Goal: Transaction & Acquisition: Purchase product/service

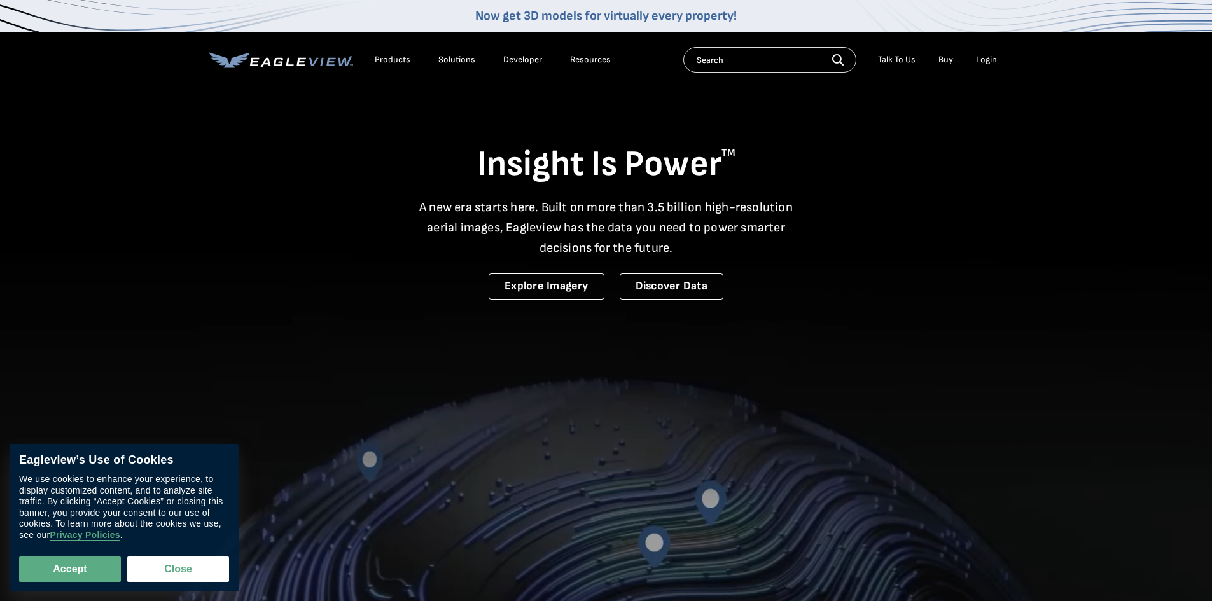
click at [986, 64] on div "Login" at bounding box center [986, 59] width 21 height 11
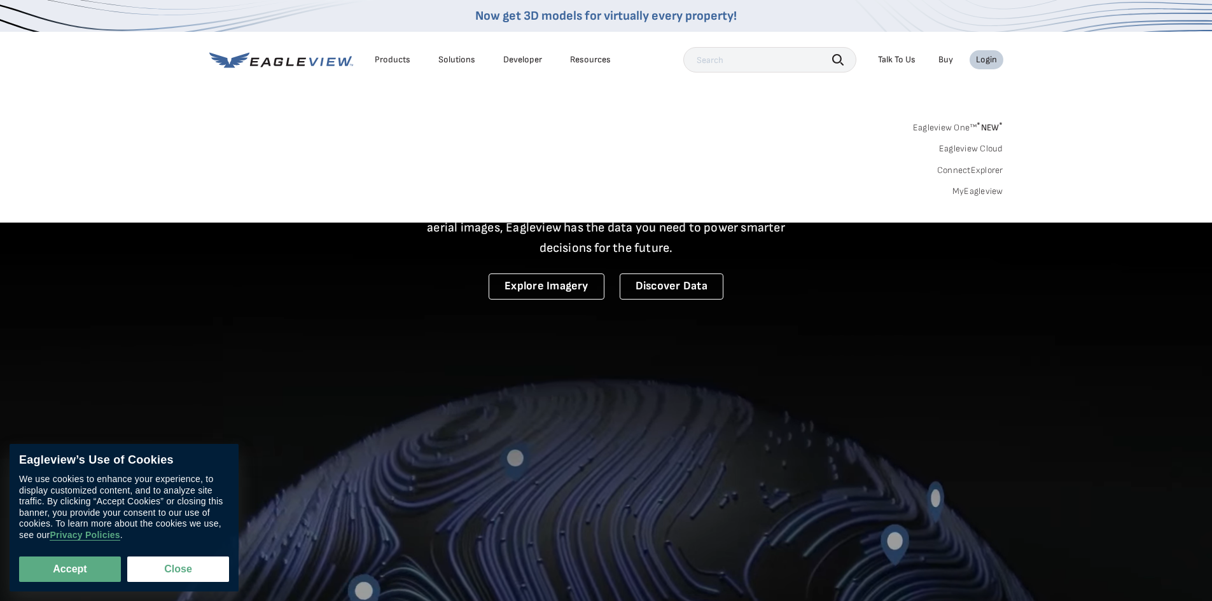
click at [986, 64] on div "Login" at bounding box center [986, 59] width 21 height 11
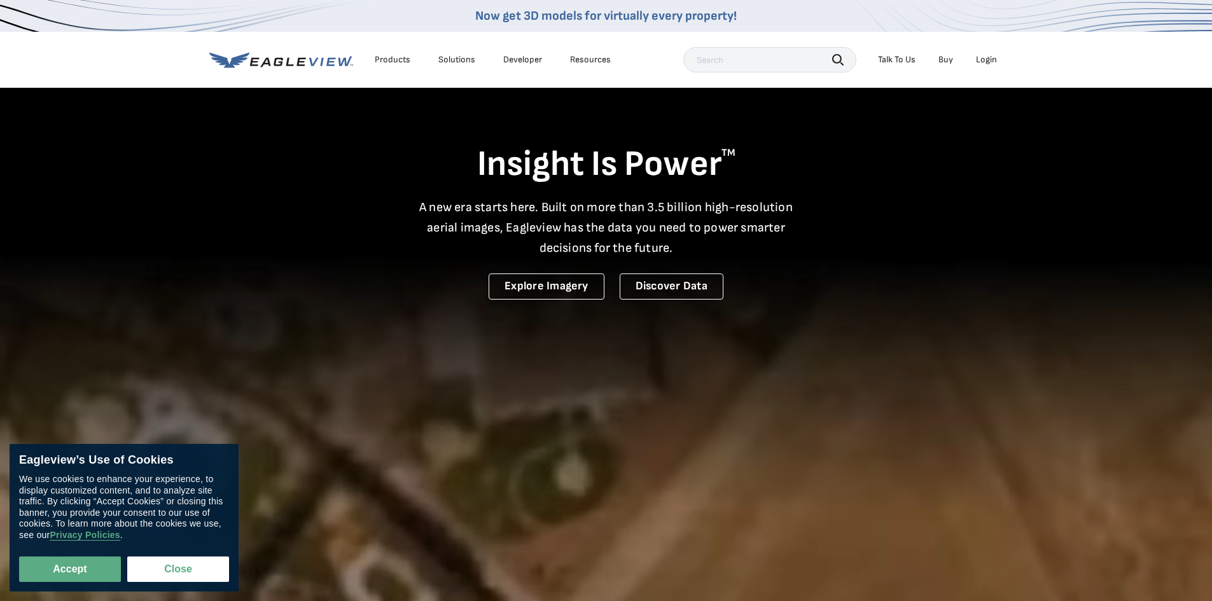
click at [986, 64] on div "Login" at bounding box center [986, 59] width 21 height 11
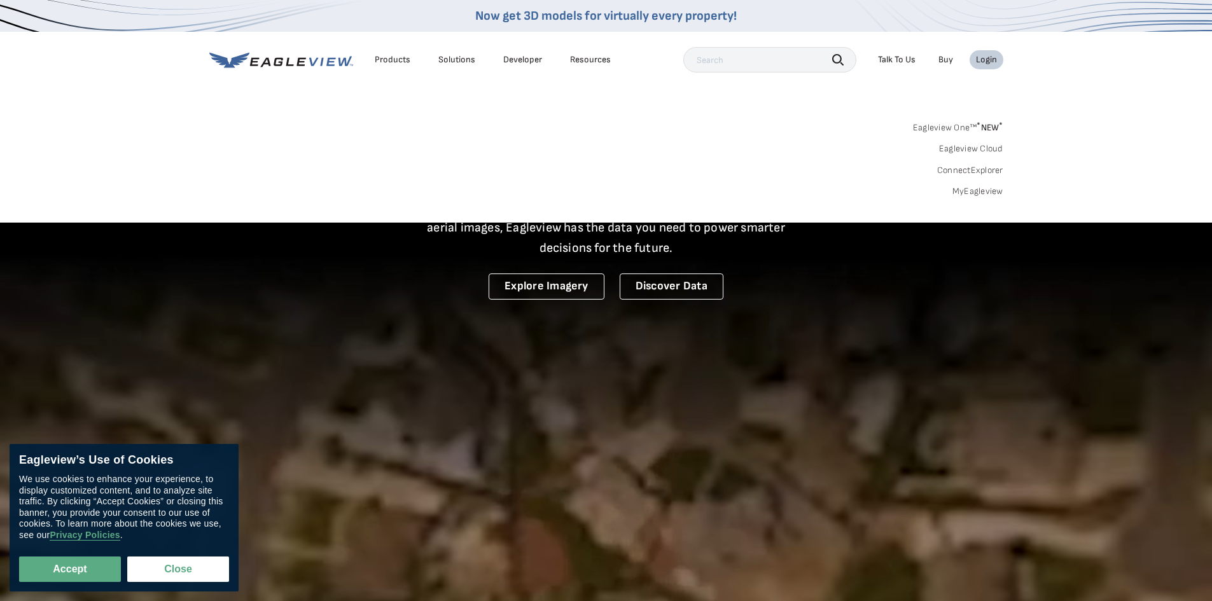
click at [980, 193] on link "MyEagleview" at bounding box center [978, 191] width 51 height 11
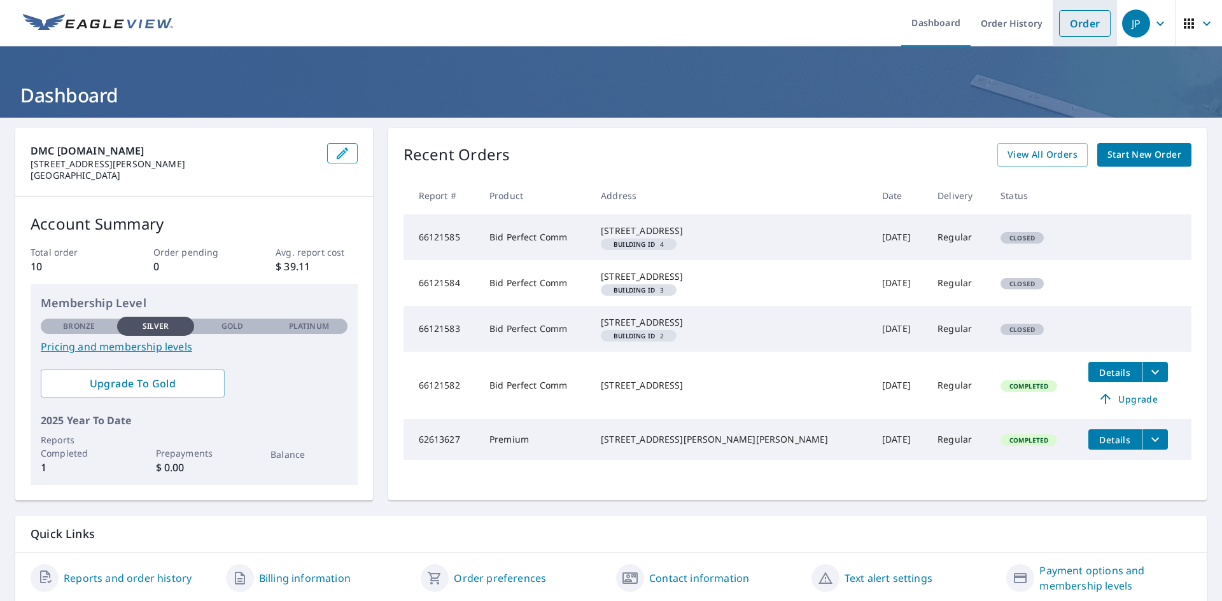
click at [1074, 22] on link "Order" at bounding box center [1085, 23] width 52 height 27
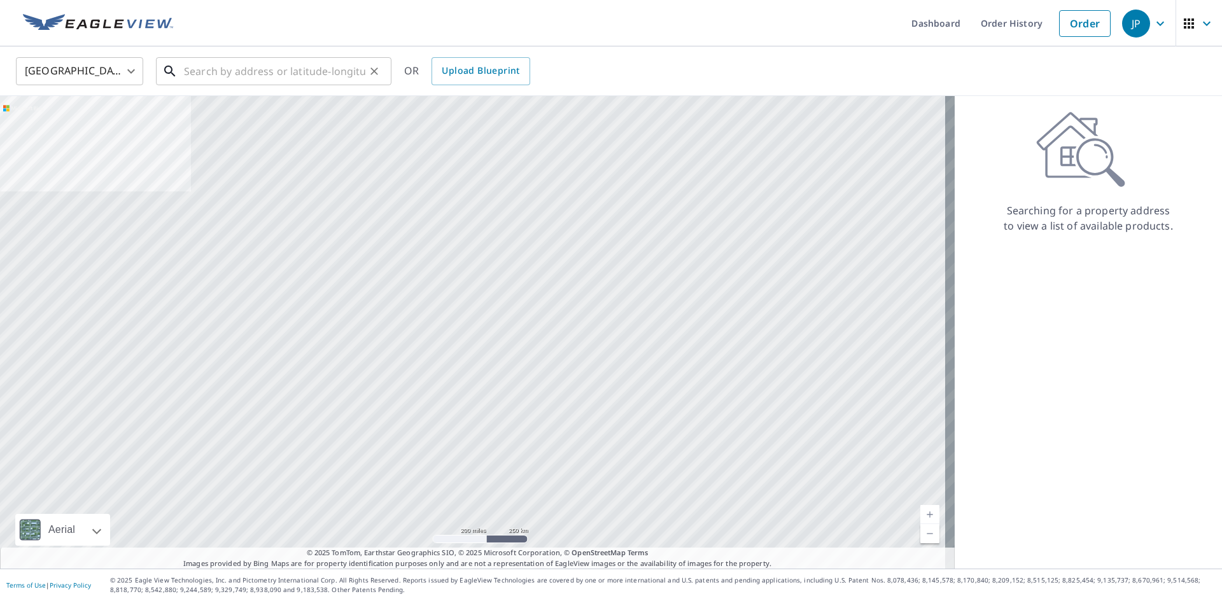
click at [216, 66] on input "text" at bounding box center [274, 71] width 181 height 36
click at [231, 66] on input "text" at bounding box center [274, 71] width 181 height 36
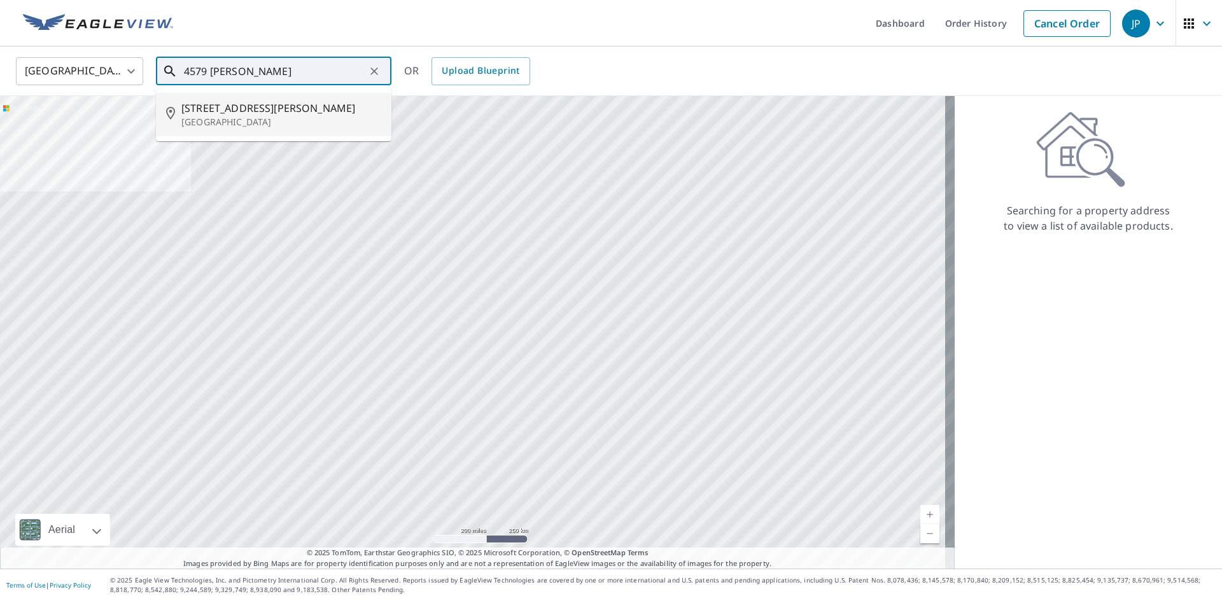
click at [277, 116] on p "Detroit, MI 48214" at bounding box center [281, 122] width 200 height 13
type input "4579 Lillibridge St Detroit, MI 48214"
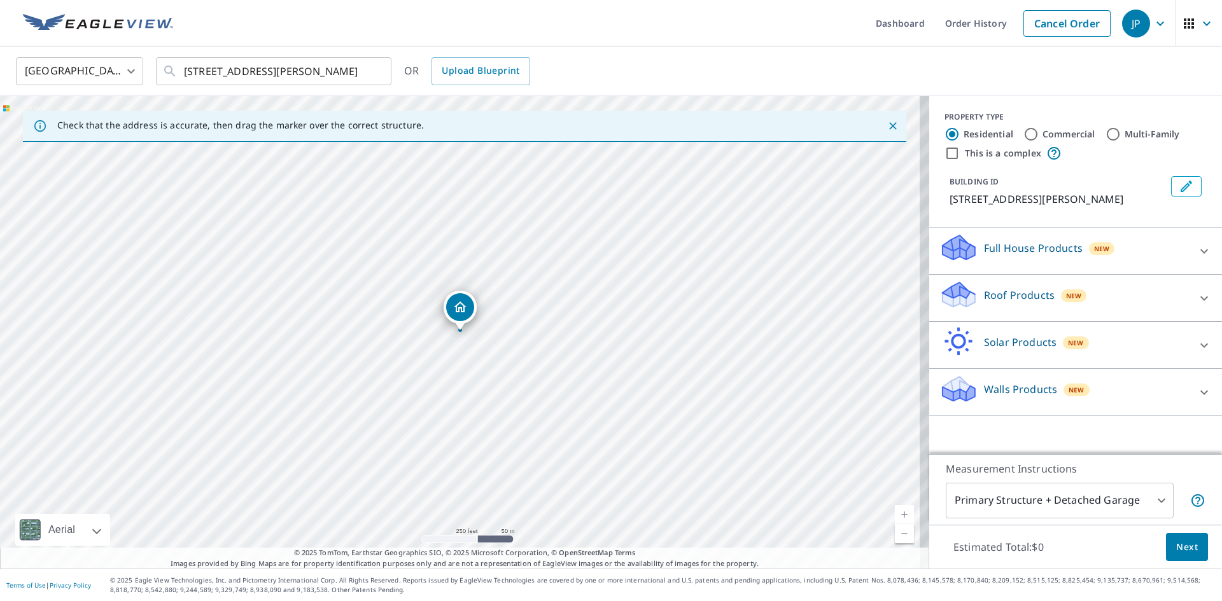
click at [1016, 295] on p "Roof Products" at bounding box center [1019, 295] width 71 height 15
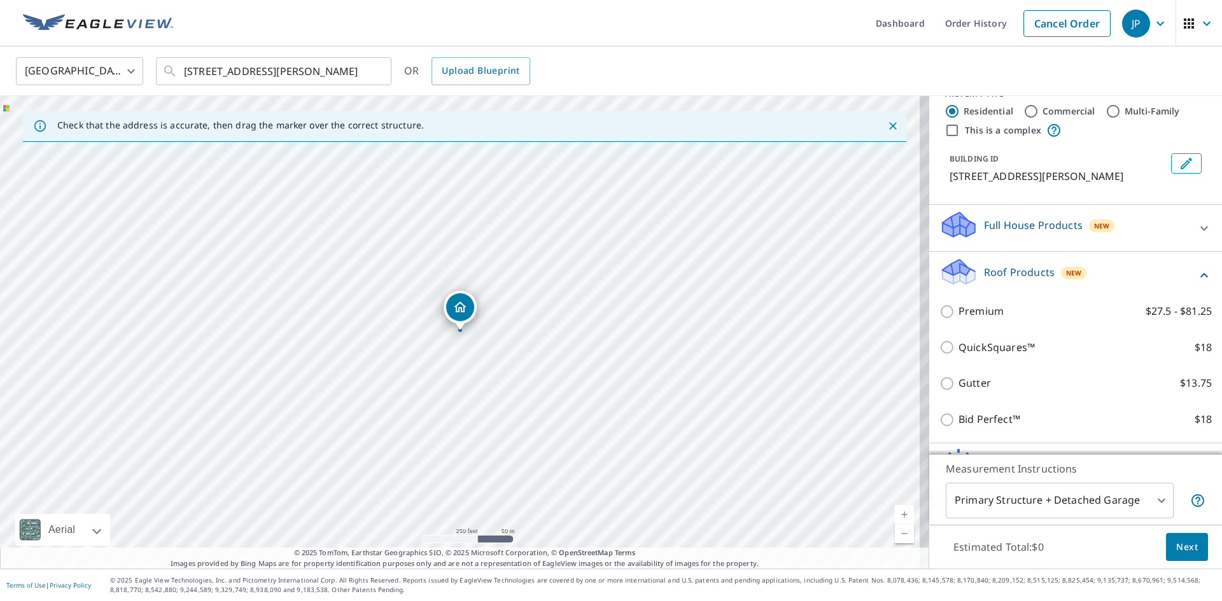
scroll to position [64, 0]
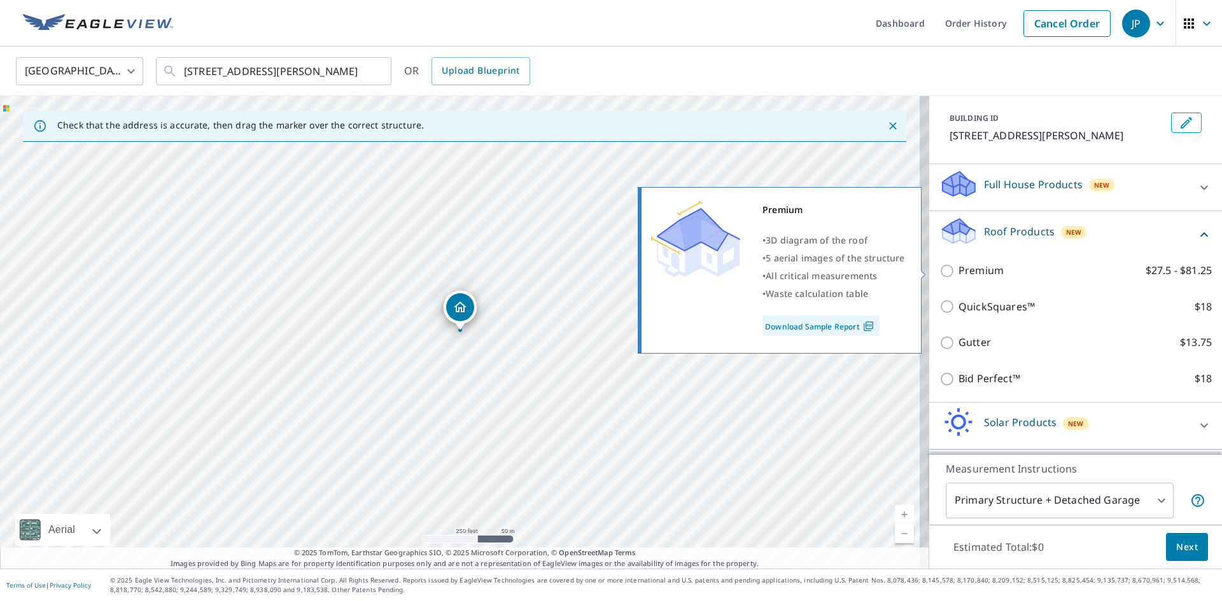
click at [927, 272] on div "Premium • 3D diagram of the roof • 5 aerial images of the structure • All criti…" at bounding box center [785, 270] width 291 height 174
click at [939, 273] on input "Premium $27.5 - $81.25" at bounding box center [948, 270] width 19 height 15
checkbox input "true"
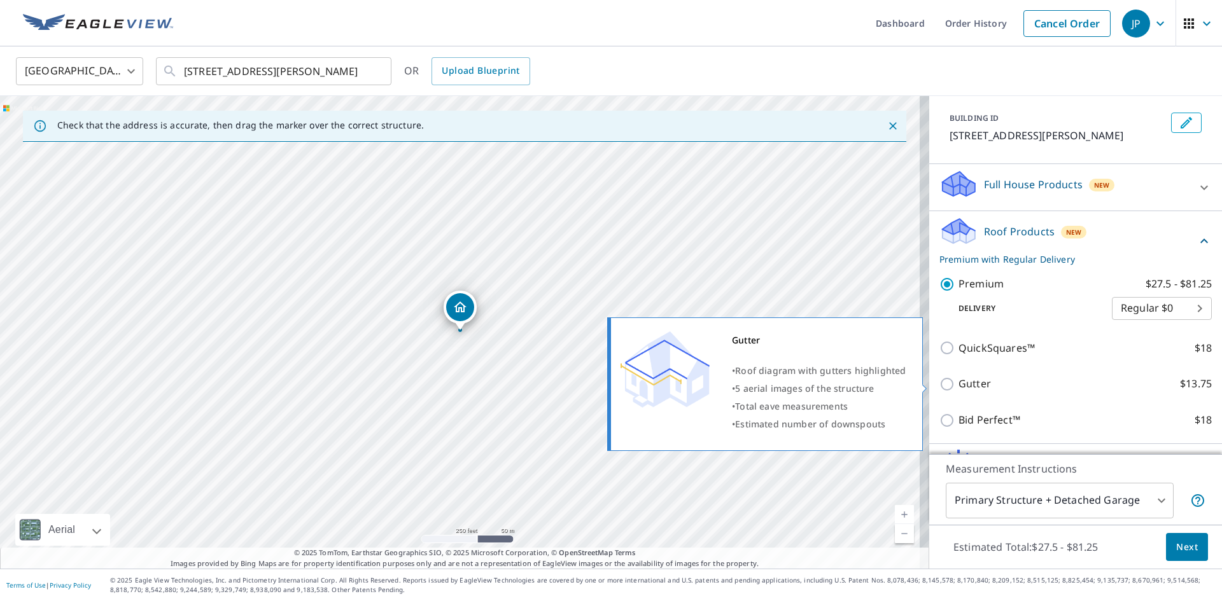
click at [940, 388] on input "Gutter $13.75" at bounding box center [948, 384] width 19 height 15
checkbox input "true"
checkbox input "false"
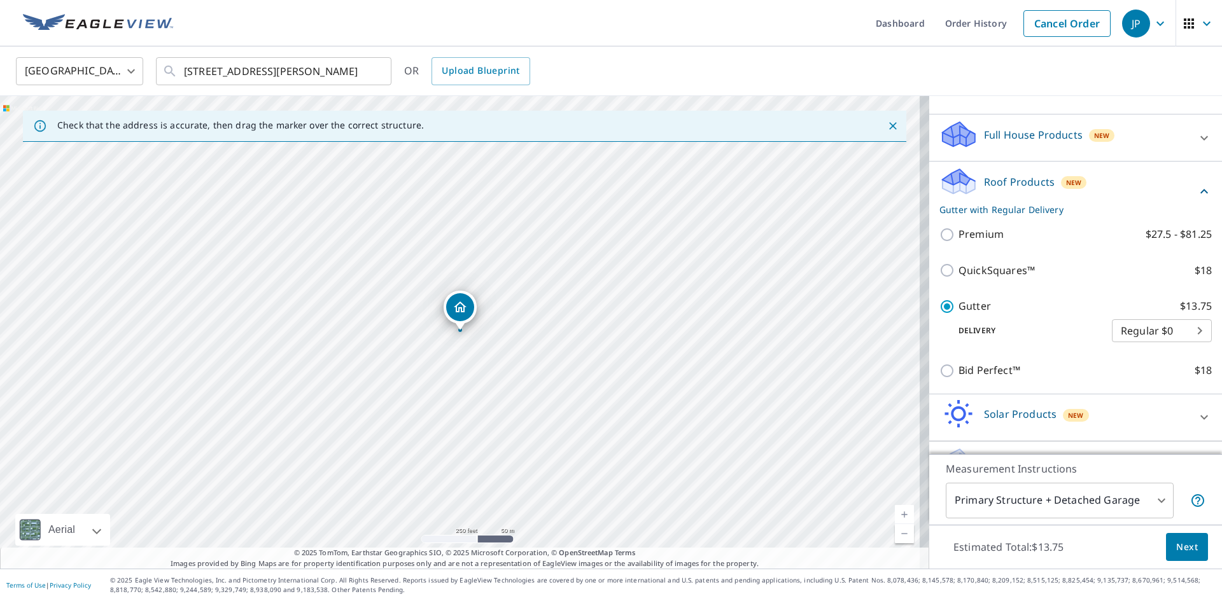
scroll to position [84, 0]
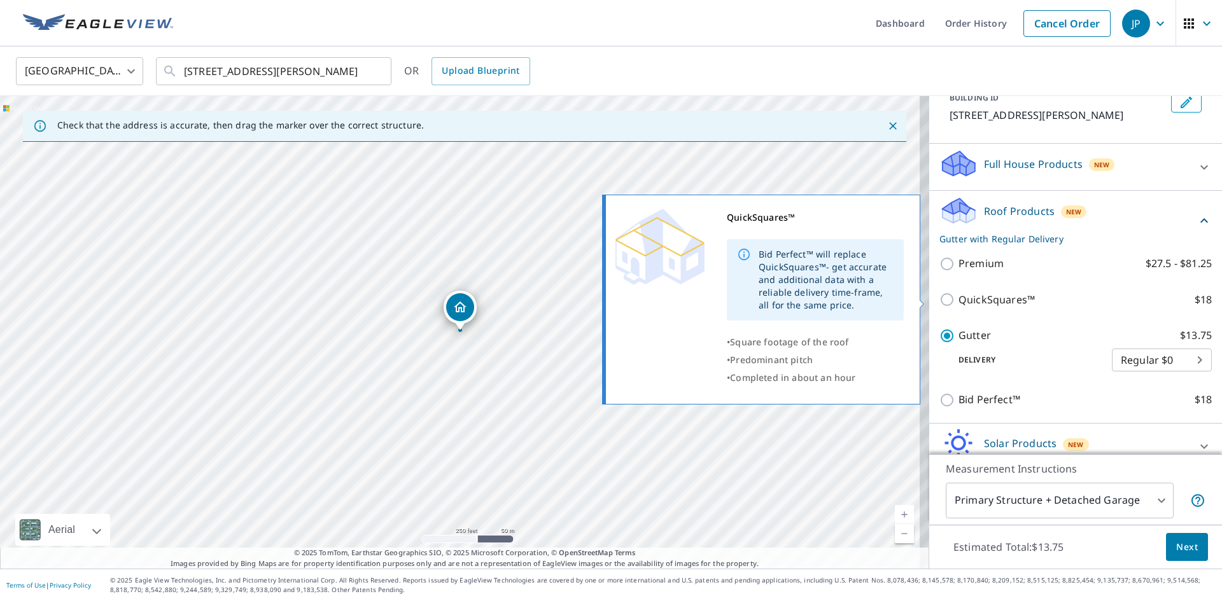
click at [948, 298] on input "QuickSquares™ $18" at bounding box center [948, 299] width 19 height 15
checkbox input "true"
checkbox input "false"
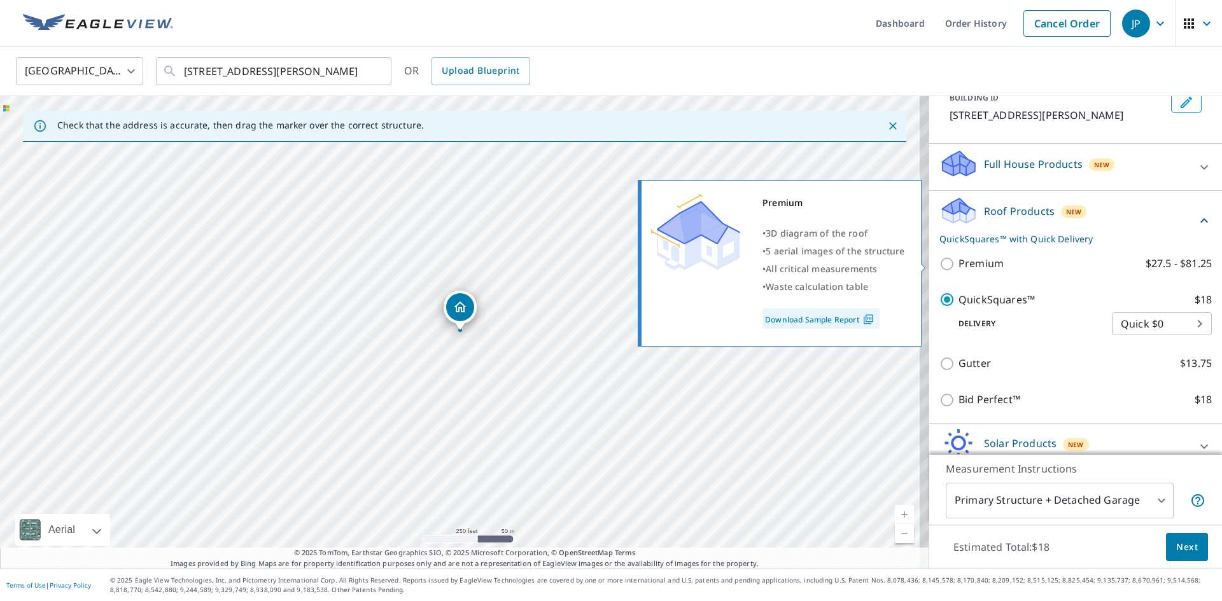
click at [941, 263] on input "Premium $27.5 - $81.25" at bounding box center [948, 263] width 19 height 15
checkbox input "true"
checkbox input "false"
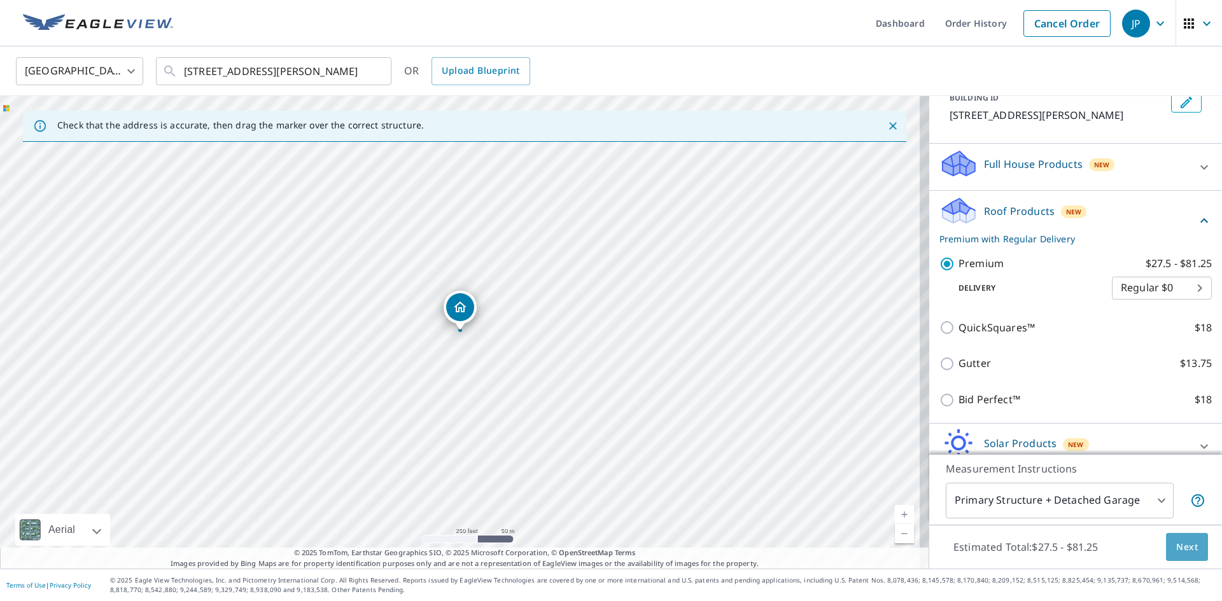
click at [1176, 547] on span "Next" at bounding box center [1187, 548] width 22 height 16
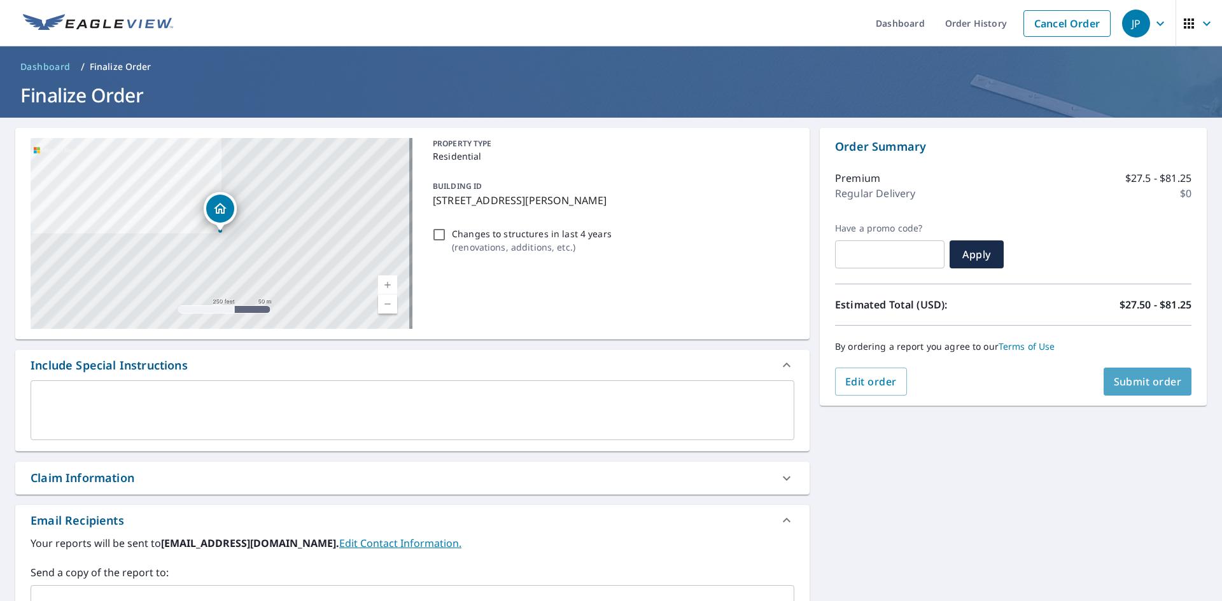
click at [1135, 384] on span "Submit order" at bounding box center [1148, 382] width 68 height 14
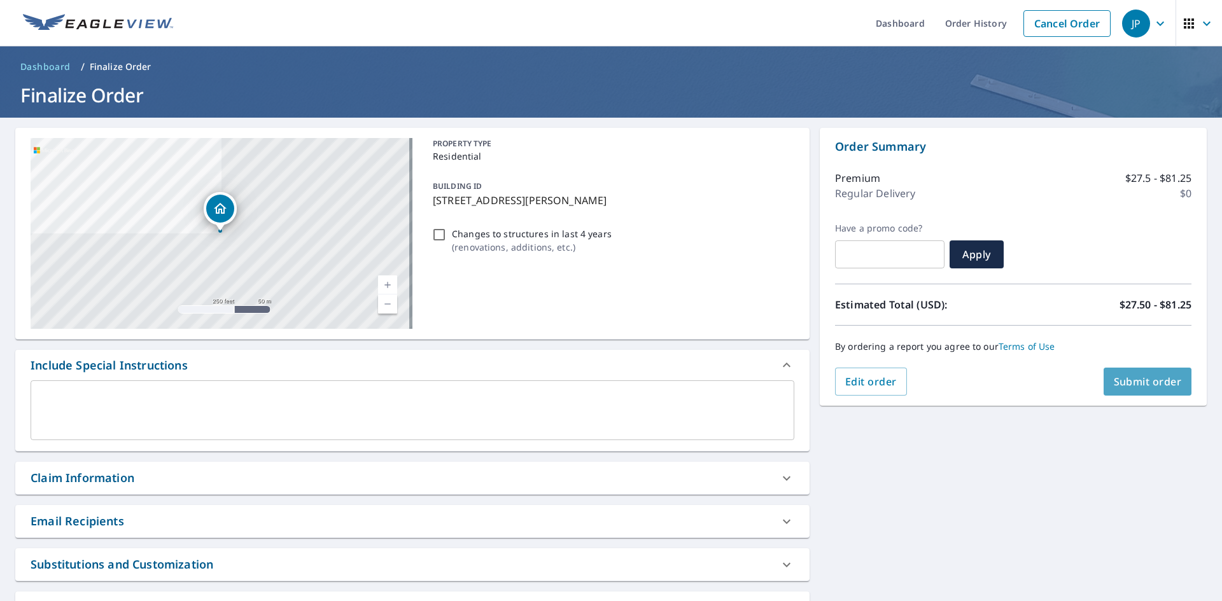
click at [1138, 386] on span "Submit order" at bounding box center [1148, 382] width 68 height 14
click at [1140, 395] on button "Submit order" at bounding box center [1148, 382] width 88 height 28
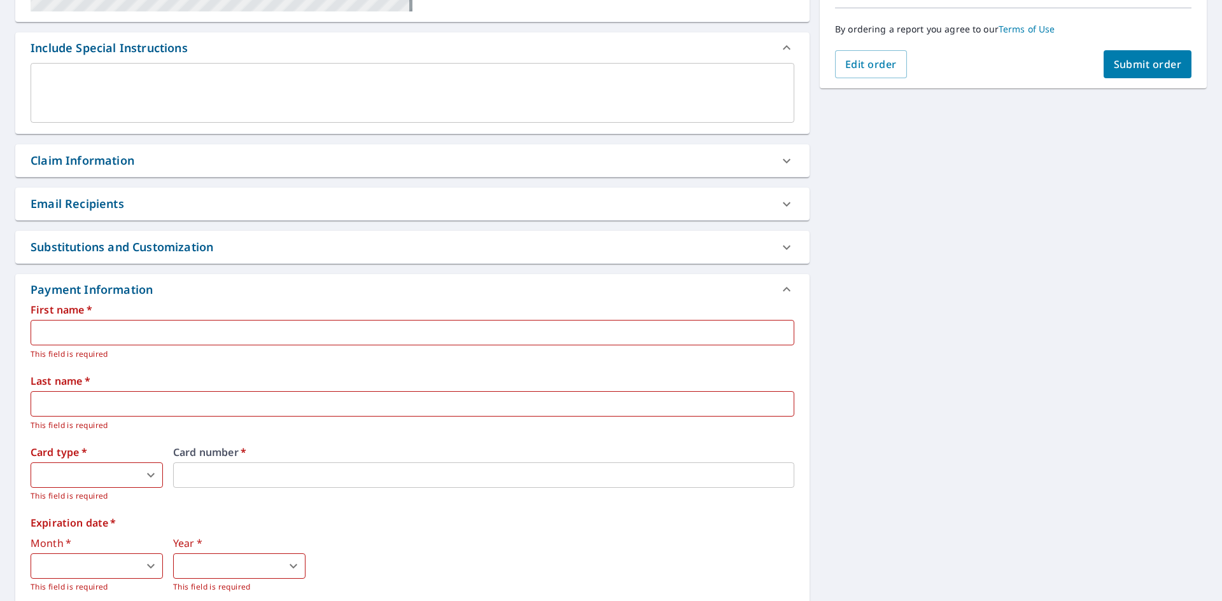
scroll to position [445, 0]
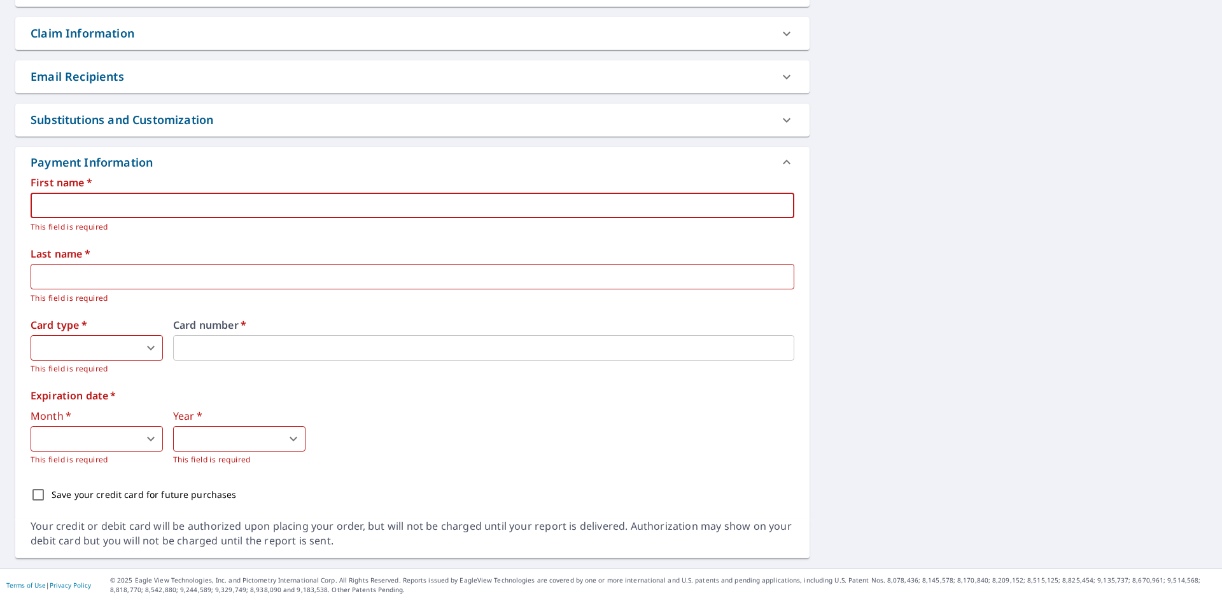
click at [144, 205] on input "text" at bounding box center [413, 205] width 764 height 25
type input "[PERSON_NAME]"
click at [106, 339] on body "JP JP Dashboard Order History Cancel Order JP Dashboard / Finalize Order Finali…" at bounding box center [611, 300] width 1222 height 601
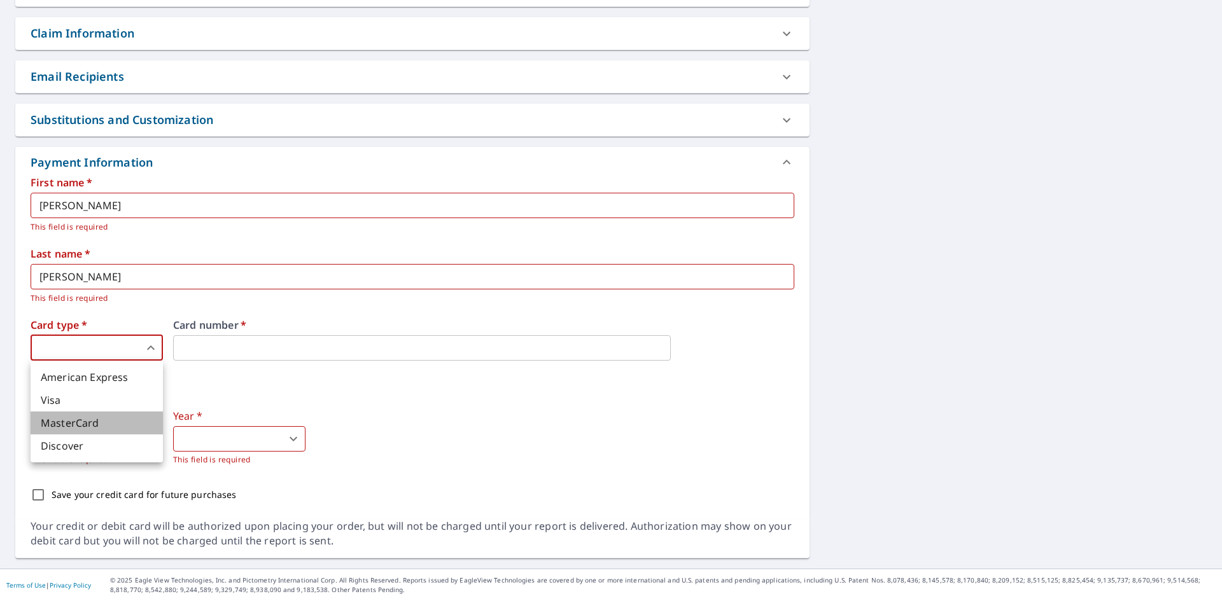
click at [69, 428] on li "MasterCard" at bounding box center [97, 423] width 132 height 23
type input "3"
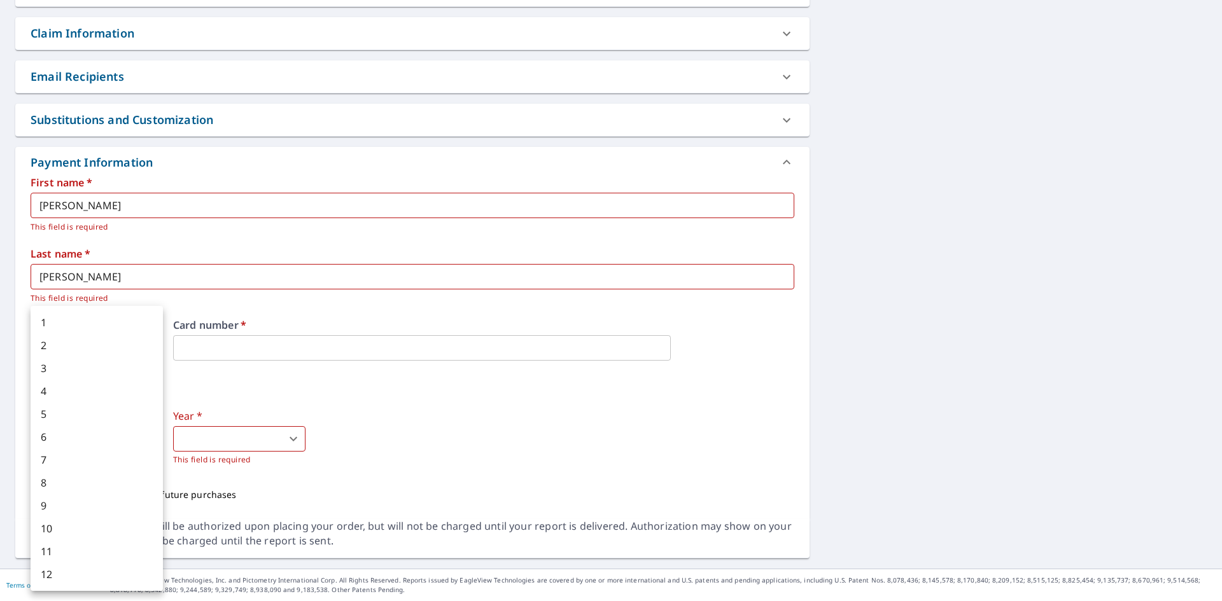
click at [97, 443] on body "JP JP Dashboard Order History Cancel Order JP Dashboard / Finalize Order Finali…" at bounding box center [611, 300] width 1222 height 601
click at [332, 348] on div at bounding box center [611, 300] width 1222 height 601
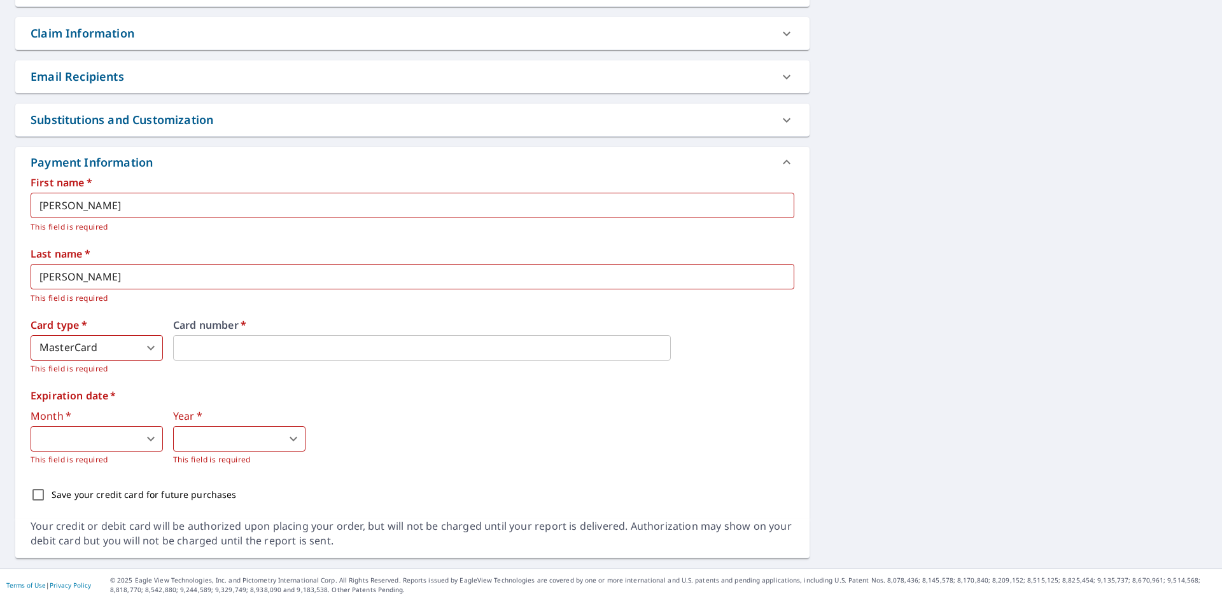
click at [60, 435] on body "JP JP Dashboard Order History Cancel Order JP Dashboard / Finalize Order Finali…" at bounding box center [611, 300] width 1222 height 601
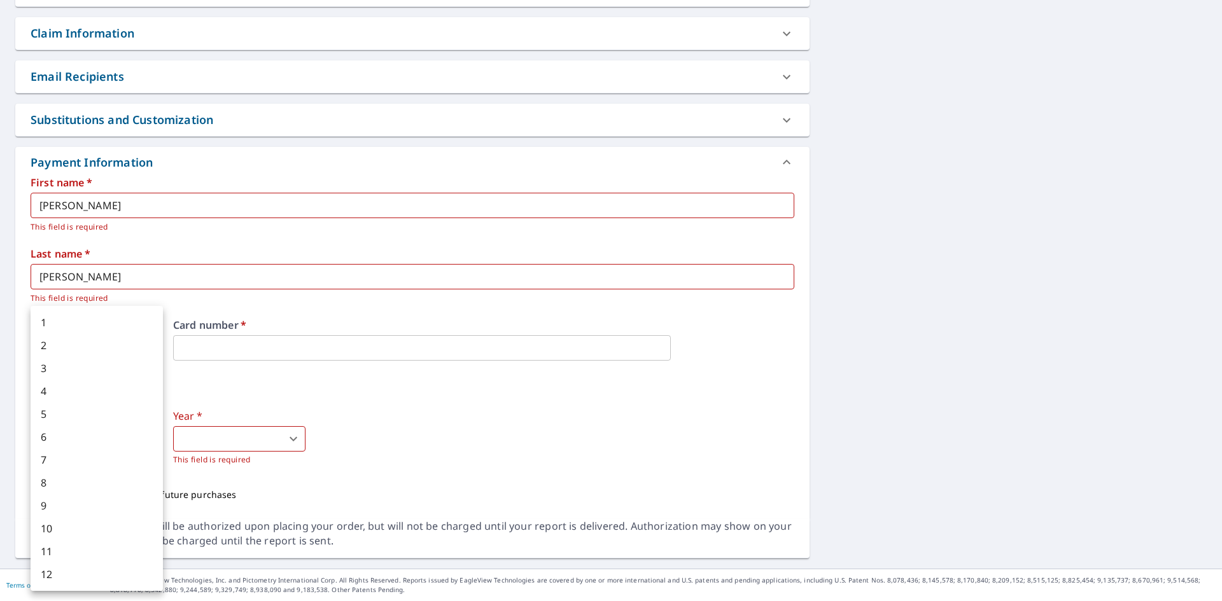
click at [57, 326] on li "1" at bounding box center [97, 322] width 132 height 23
type input "1"
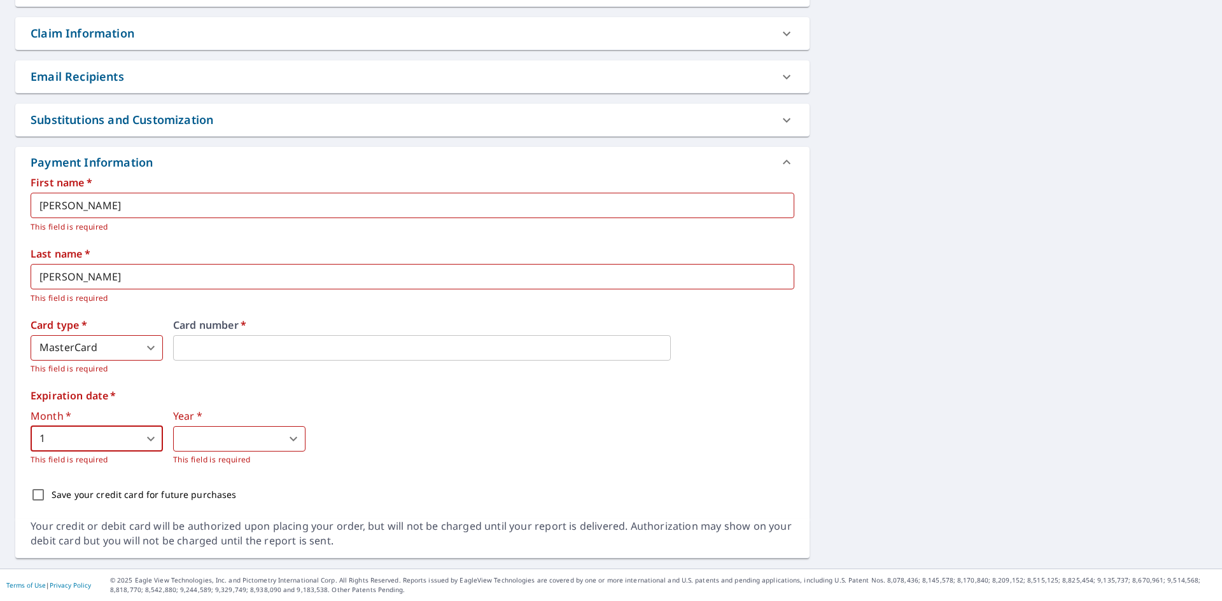
click at [201, 436] on body "JP JP Dashboard Order History Cancel Order JP Dashboard / Finalize Order Finali…" at bounding box center [611, 300] width 1222 height 601
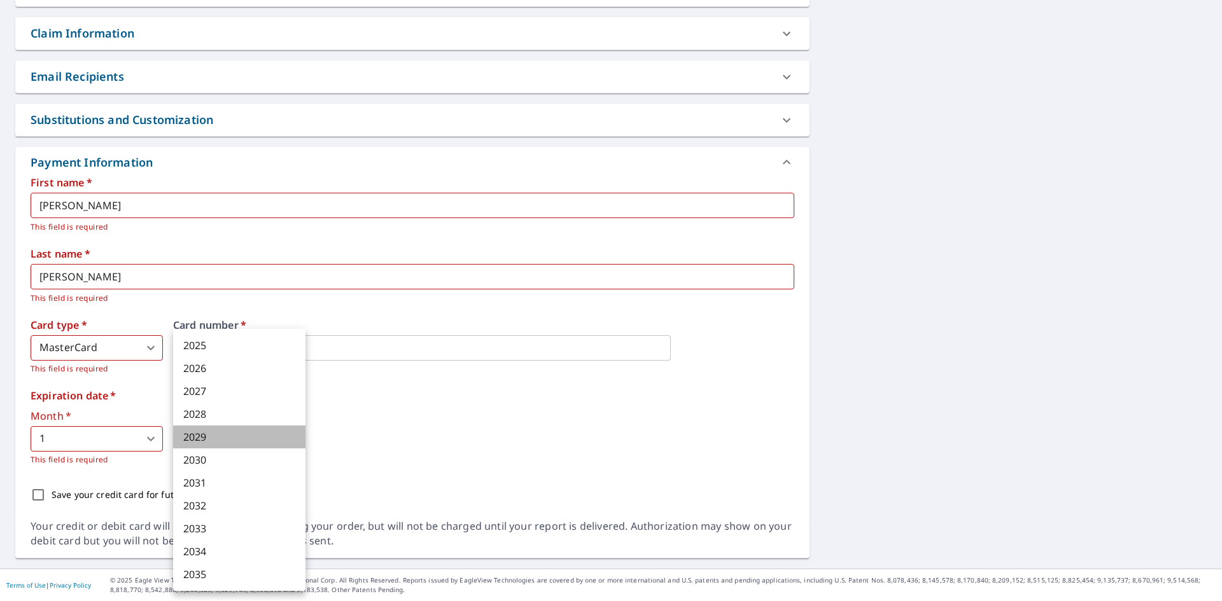
click at [214, 435] on li "2029" at bounding box center [239, 437] width 132 height 23
type input "2029"
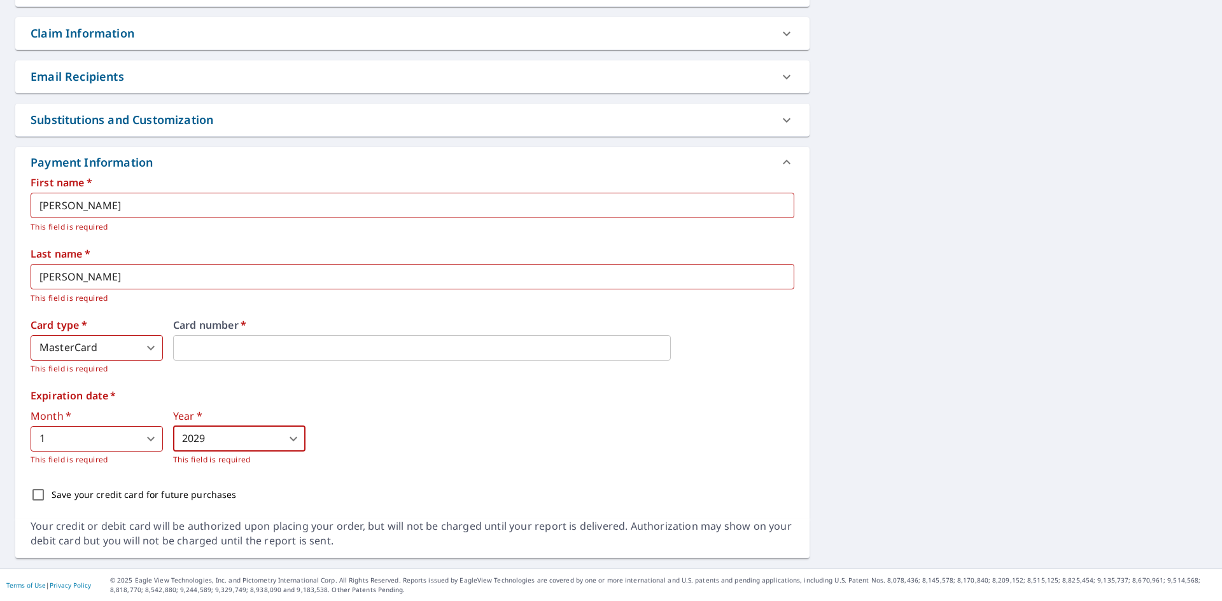
click at [66, 489] on p "Save your credit card for future purchases" at bounding box center [144, 494] width 185 height 13
click at [52, 489] on input "Save your credit card for future purchases" at bounding box center [38, 495] width 27 height 27
click at [74, 491] on p "Save your credit card for future purchases" at bounding box center [144, 494] width 185 height 13
click at [52, 491] on input "Save your credit card for future purchases" at bounding box center [38, 495] width 27 height 27
checkbox input "false"
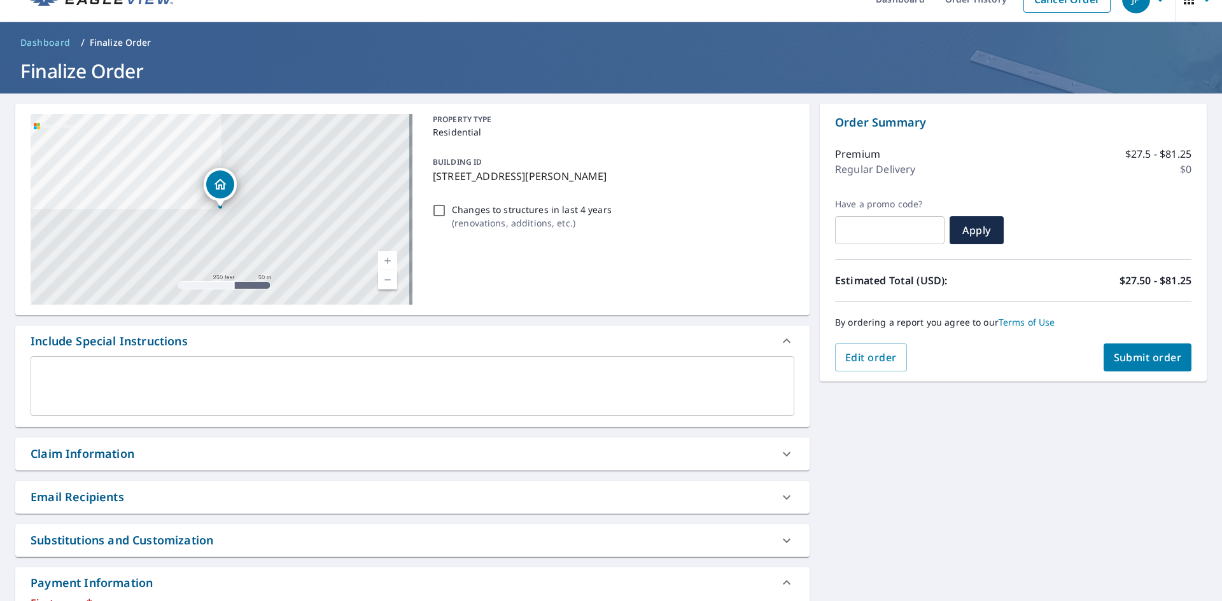
scroll to position [0, 0]
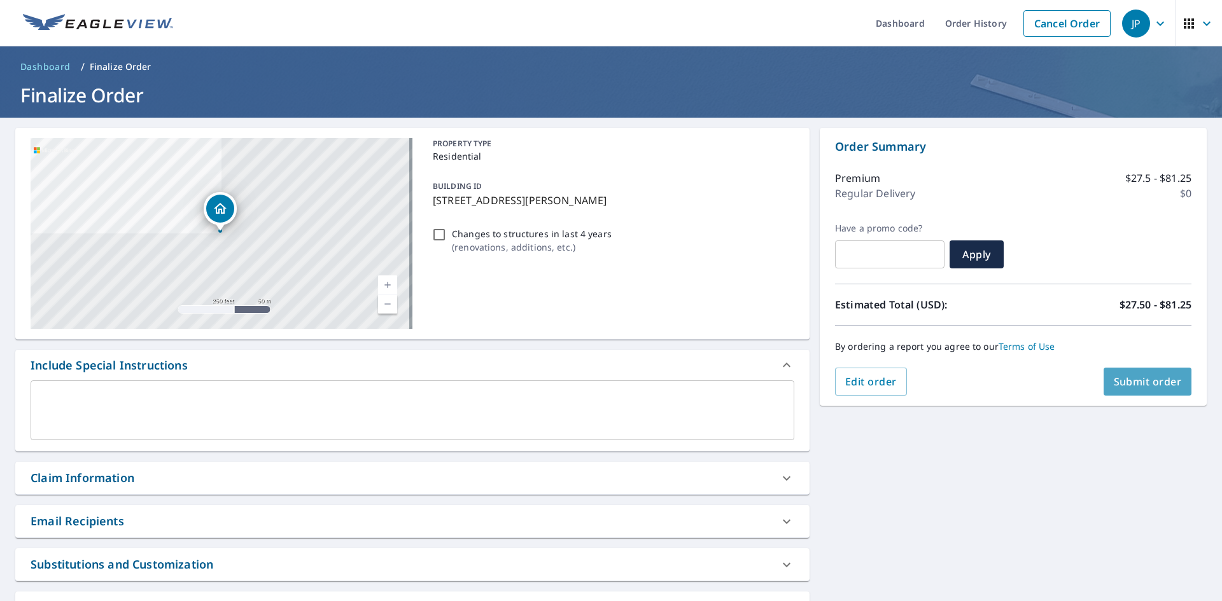
click at [1148, 383] on span "Submit order" at bounding box center [1148, 382] width 68 height 14
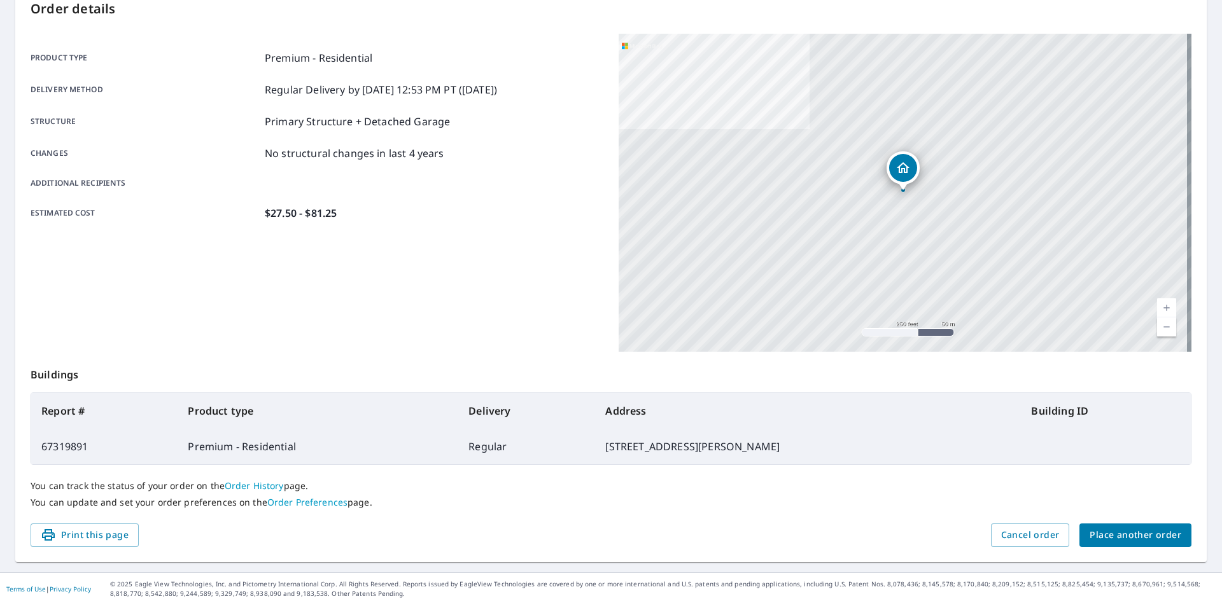
scroll to position [148, 0]
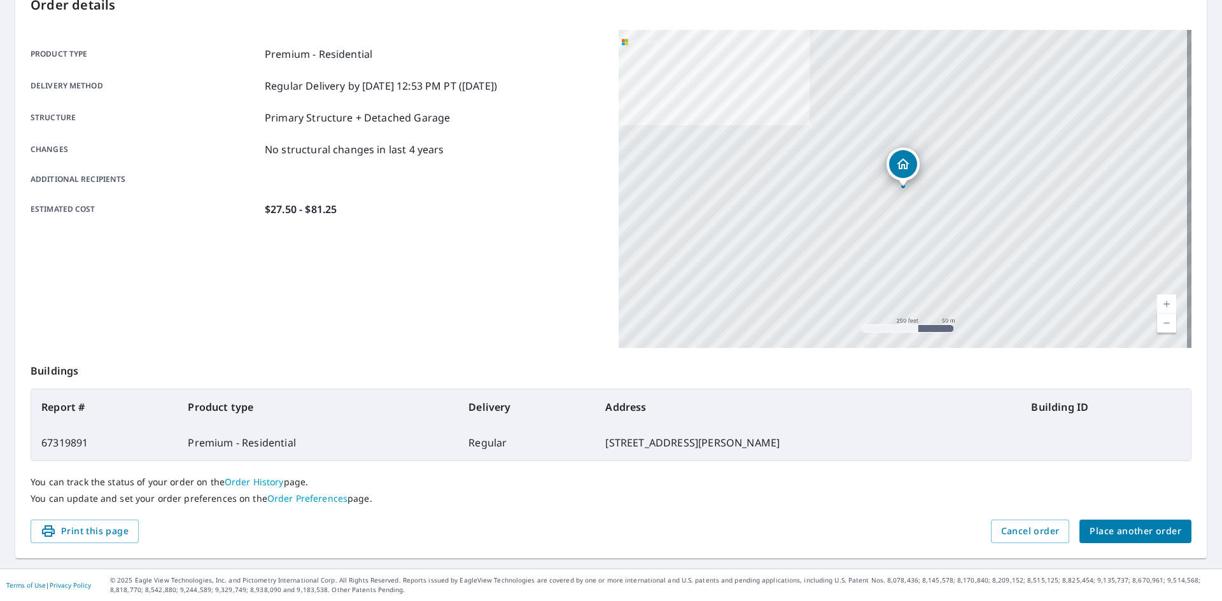
click at [733, 499] on p "You can update and set your order preferences on the Order Preferences page." at bounding box center [611, 498] width 1161 height 11
click at [1103, 536] on span "Place another order" at bounding box center [1136, 532] width 92 height 16
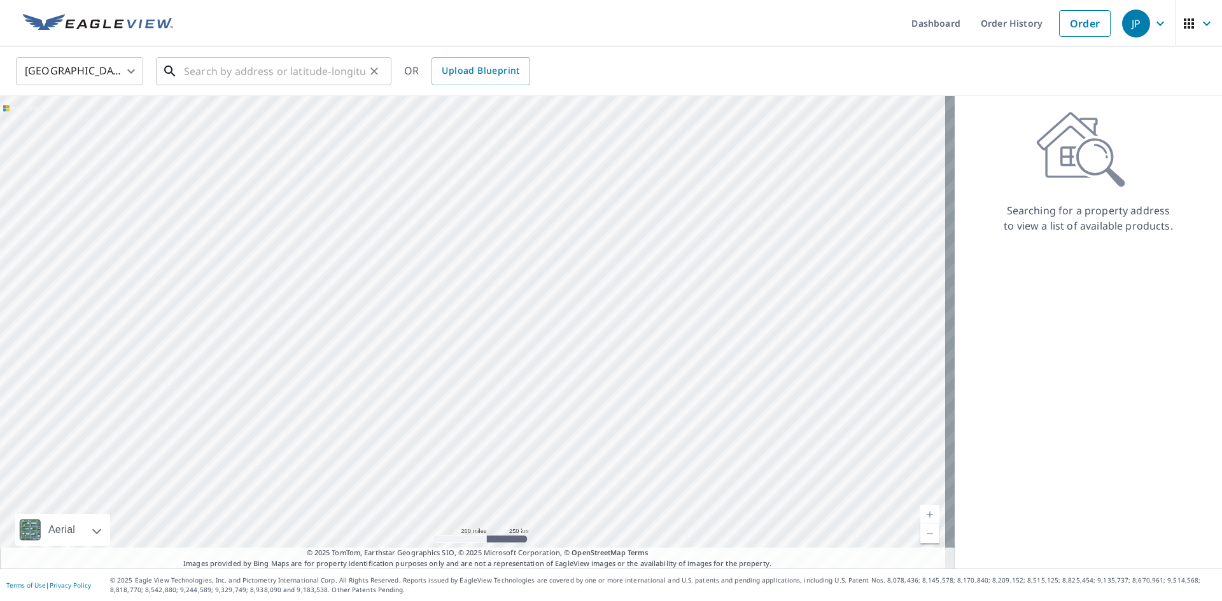
click at [263, 73] on input "text" at bounding box center [274, 71] width 181 height 36
click at [255, 75] on input "text" at bounding box center [274, 71] width 181 height 36
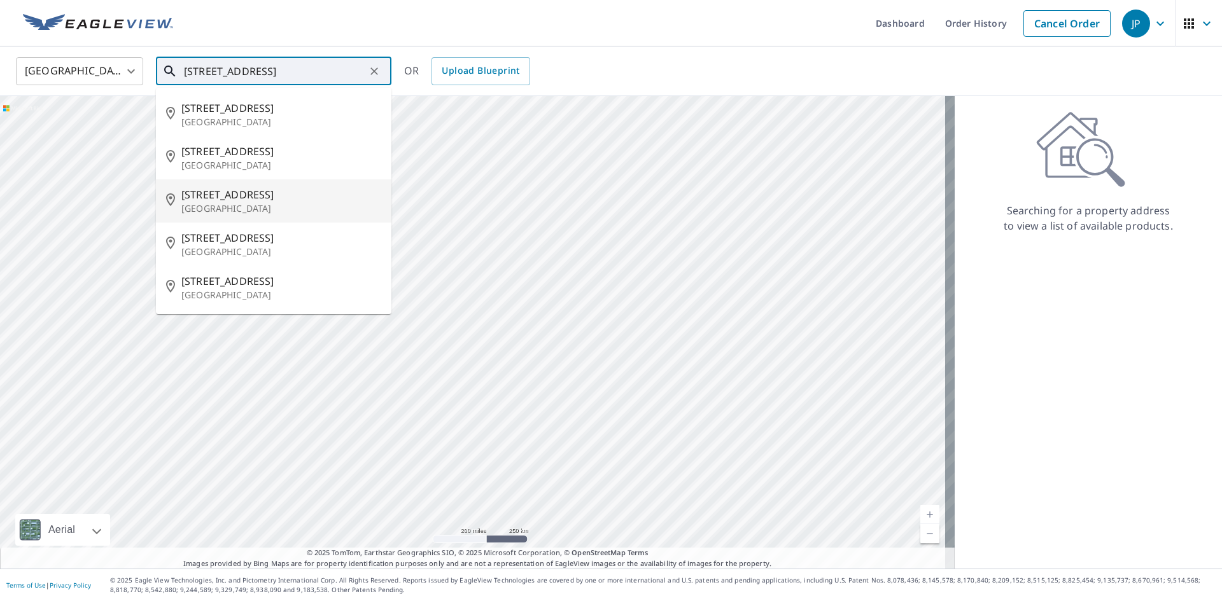
click at [266, 213] on p "Detroit, MI 48214" at bounding box center [281, 208] width 200 height 13
type input "4725 St Clair Ave Detroit, MI 48214"
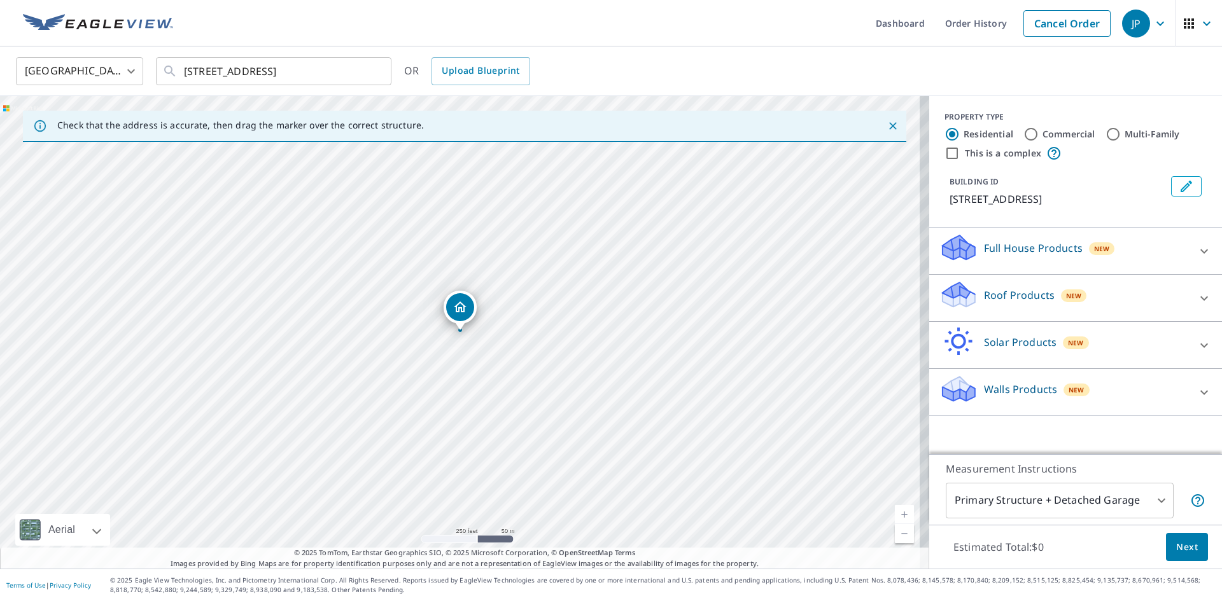
click at [1000, 293] on p "Roof Products" at bounding box center [1019, 295] width 71 height 15
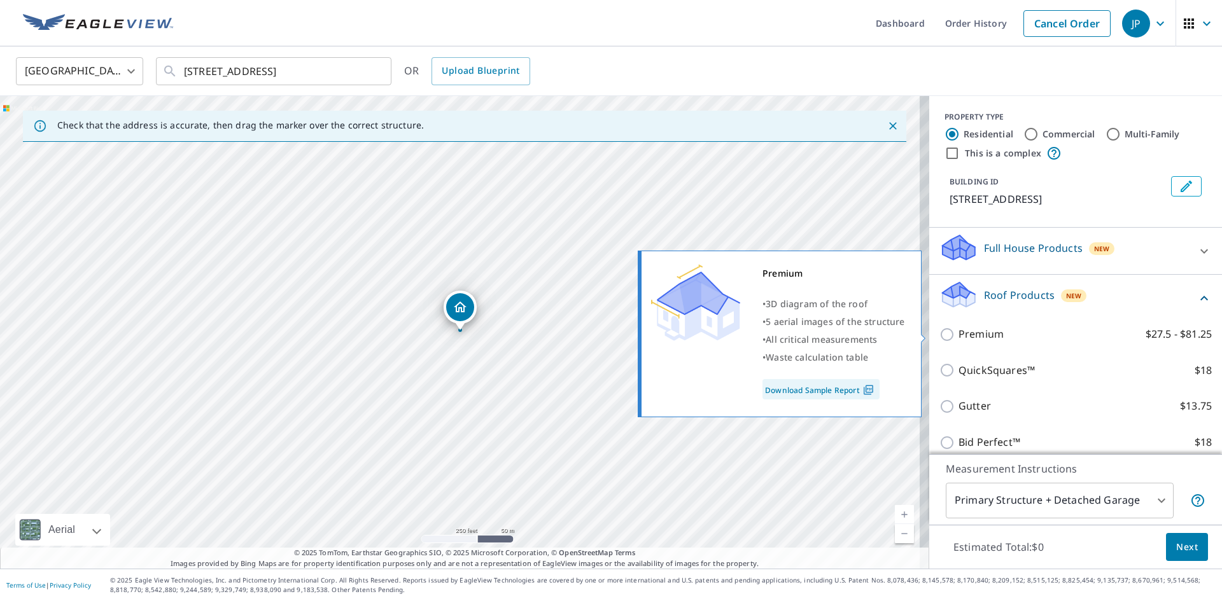
click at [958, 330] on p "Premium" at bounding box center [980, 334] width 45 height 16
click at [953, 330] on input "Premium $27.5 - $81.25" at bounding box center [948, 334] width 19 height 15
checkbox input "true"
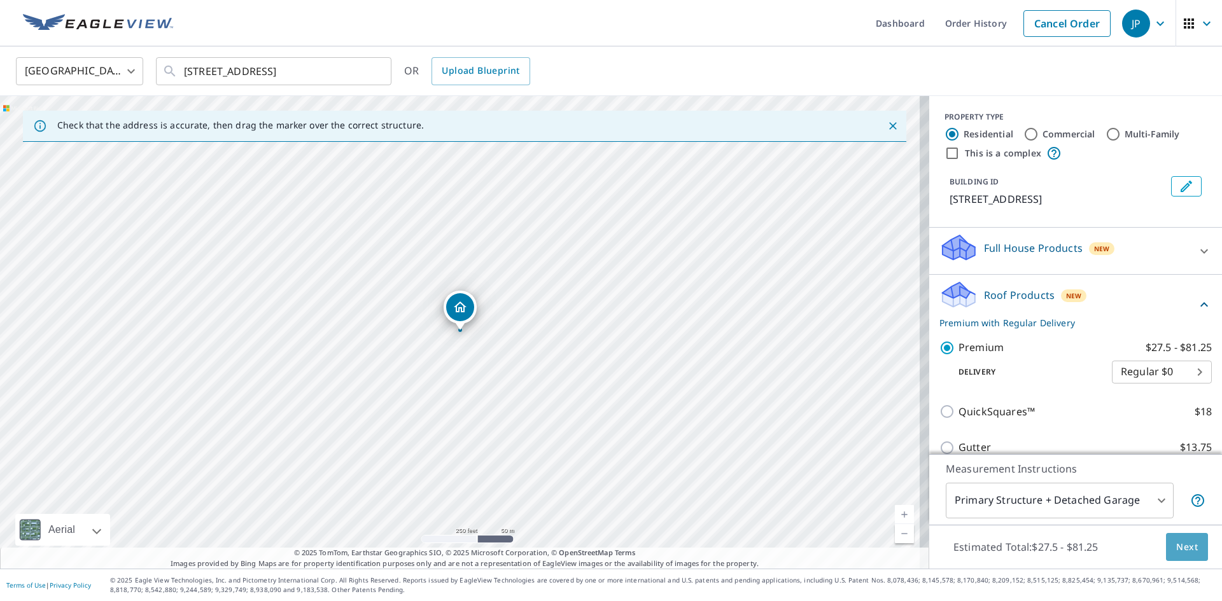
click at [1177, 550] on span "Next" at bounding box center [1187, 548] width 22 height 16
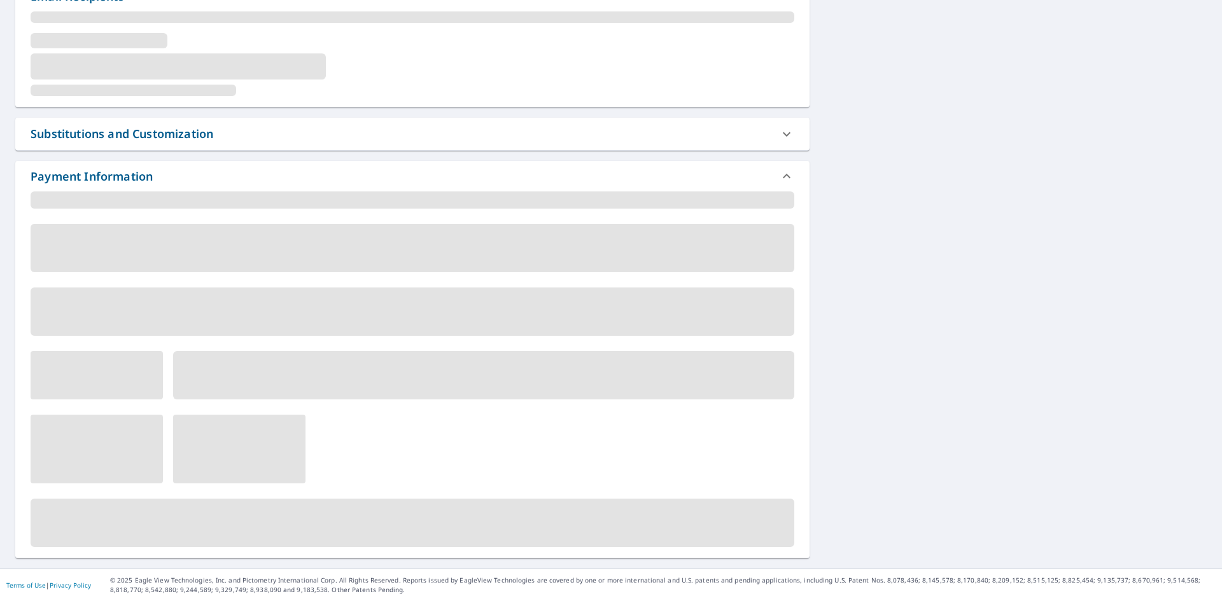
scroll to position [480, 0]
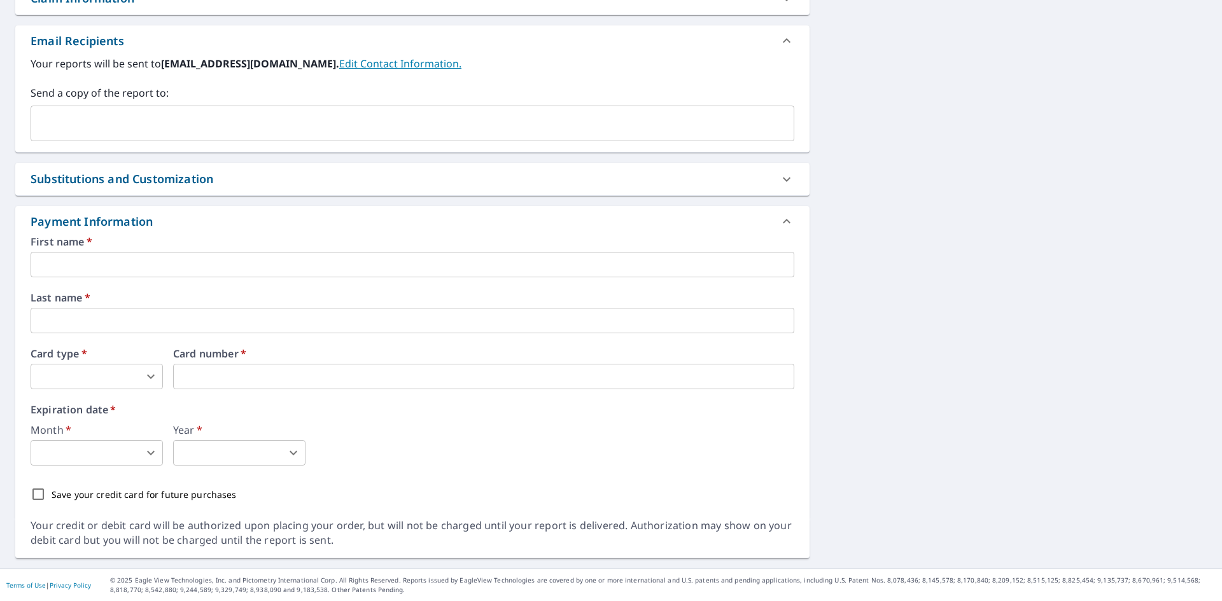
click at [90, 264] on input "text" at bounding box center [413, 264] width 764 height 25
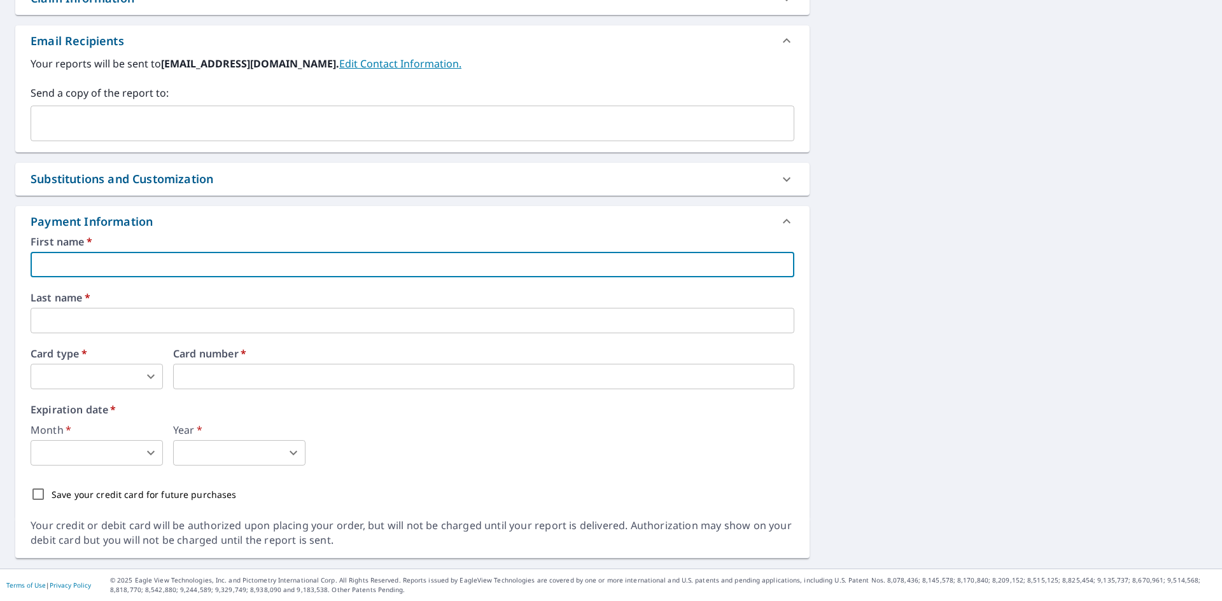
type input "[PERSON_NAME]"
type input "[EMAIL_ADDRESS][DOMAIN_NAME]"
type input "[PERSON_NAME]"
click at [102, 386] on body "JP JP Dashboard Order History Cancel Order JP Dashboard / Finalize Order Finali…" at bounding box center [611, 300] width 1222 height 601
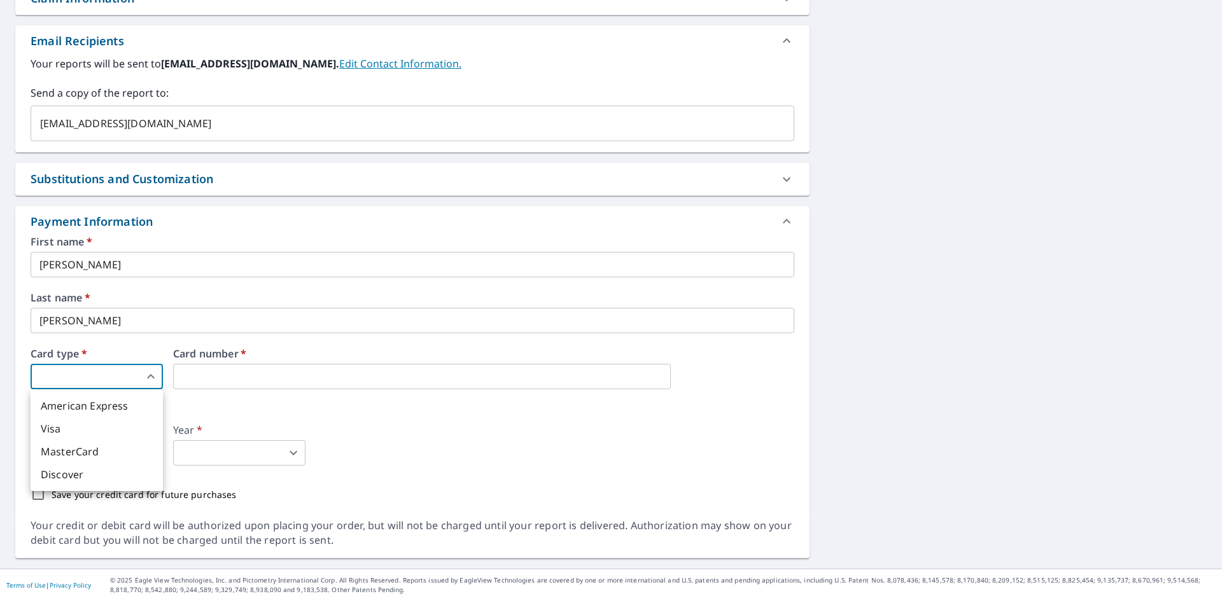
click at [83, 464] on li "Discover" at bounding box center [97, 474] width 132 height 23
click at [122, 363] on div "Card type   * Discover 4 ​" at bounding box center [97, 369] width 132 height 41
click at [109, 377] on body "JP JP Dashboard Order History Cancel Order JP Dashboard / Finalize Order Finali…" at bounding box center [611, 300] width 1222 height 601
click at [103, 454] on li "MasterCard" at bounding box center [97, 451] width 132 height 23
type input "3"
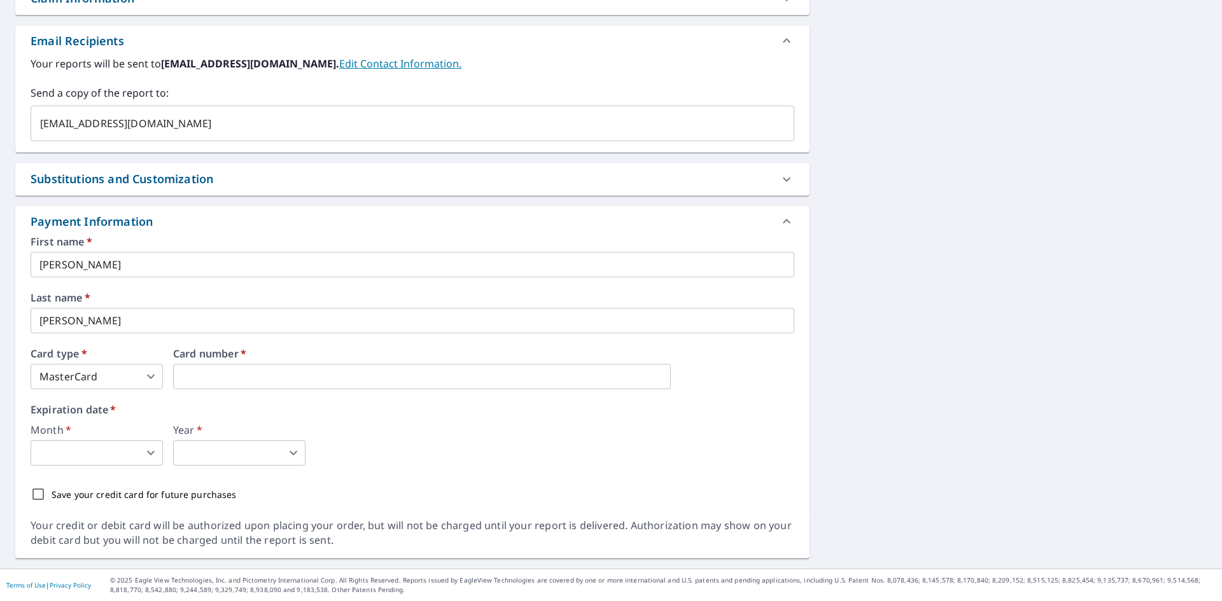
click at [99, 453] on body "JP JP Dashboard Order History Cancel Order JP Dashboard / Finalize Order Finali…" at bounding box center [611, 300] width 1222 height 601
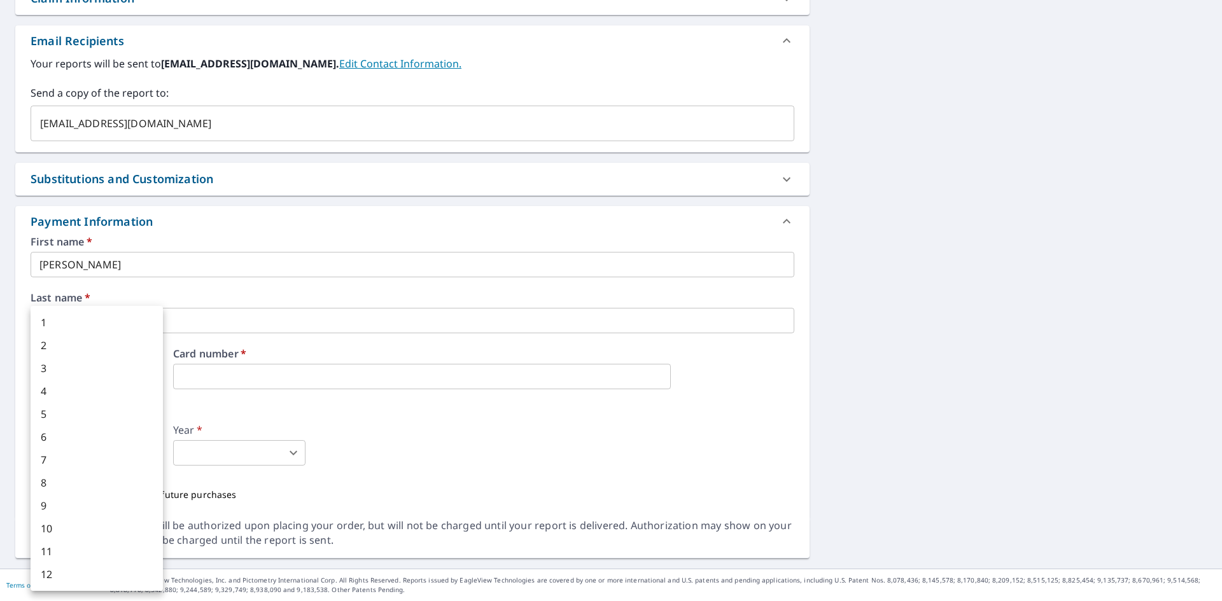
click at [53, 326] on li "1" at bounding box center [97, 322] width 132 height 23
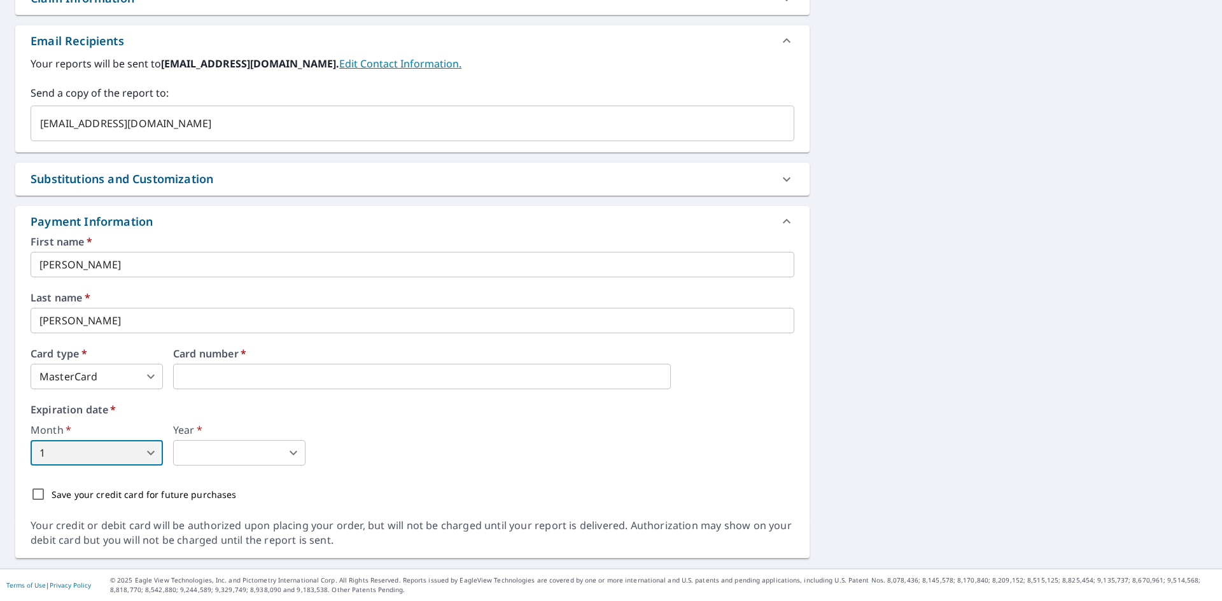
type input "1"
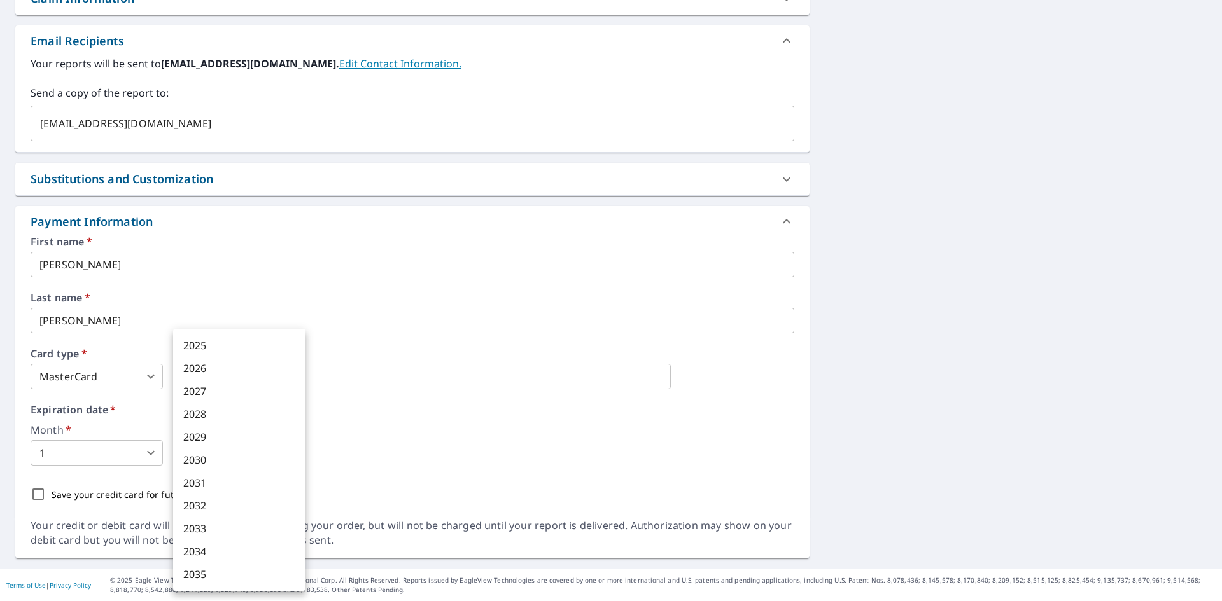
click at [234, 452] on body "JP JP Dashboard Order History Cancel Order JP Dashboard / Finalize Order Finali…" at bounding box center [611, 300] width 1222 height 601
click at [193, 421] on li "2028" at bounding box center [239, 414] width 132 height 23
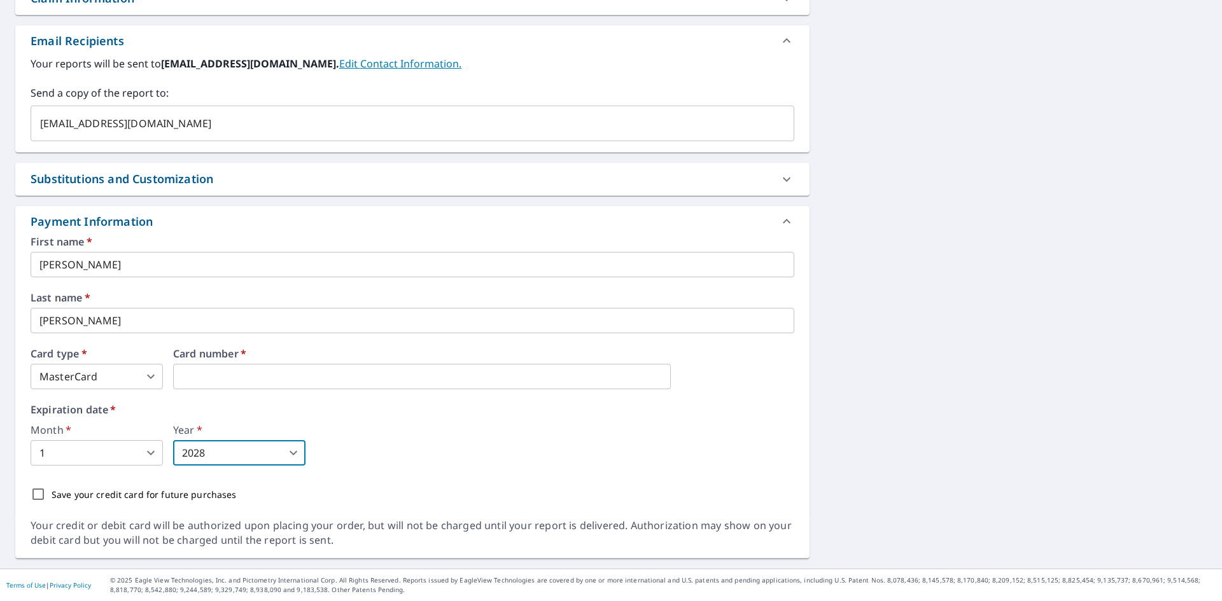
click at [214, 459] on body "JP JP Dashboard Order History Cancel Order JP Dashboard / Finalize Order Finali…" at bounding box center [611, 300] width 1222 height 601
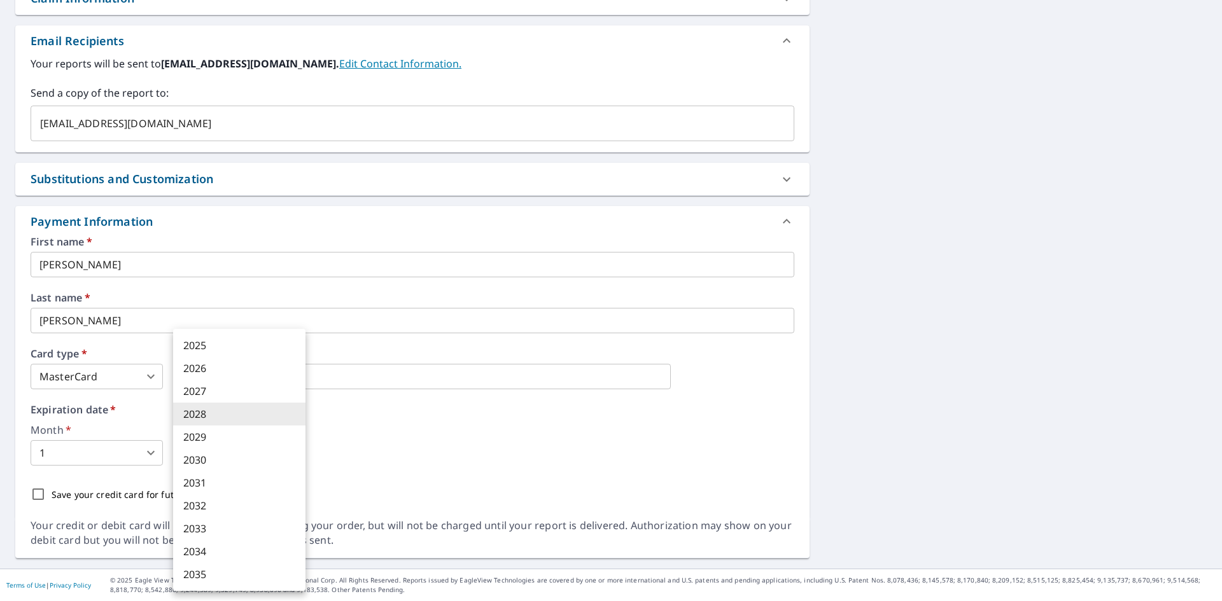
click at [207, 442] on li "2029" at bounding box center [239, 437] width 132 height 23
type input "2029"
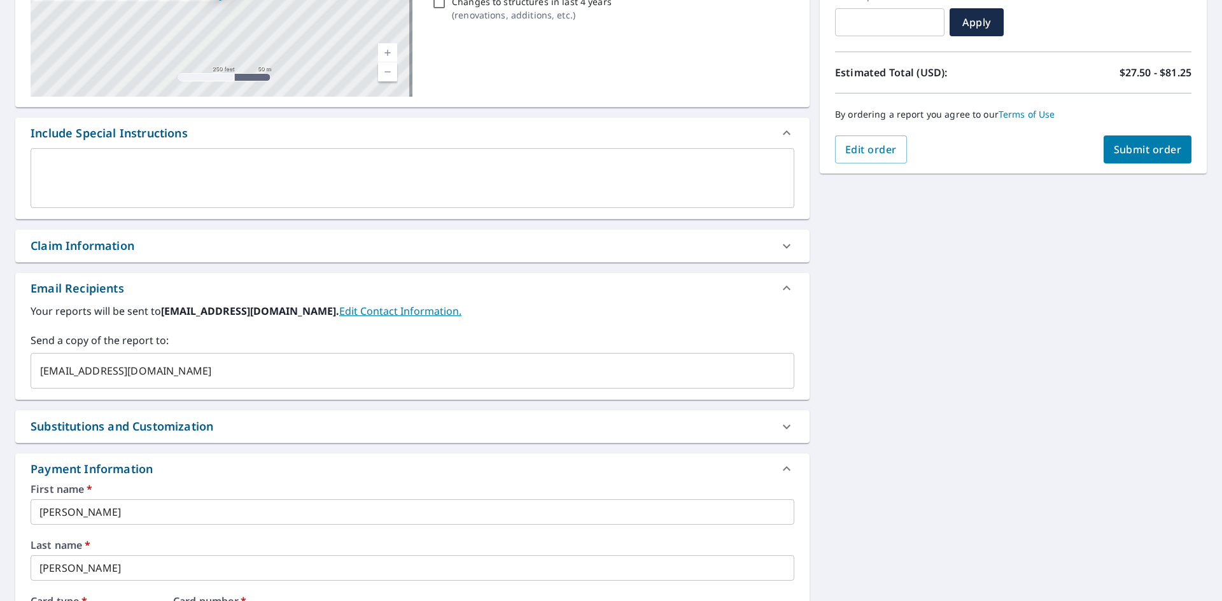
scroll to position [34, 0]
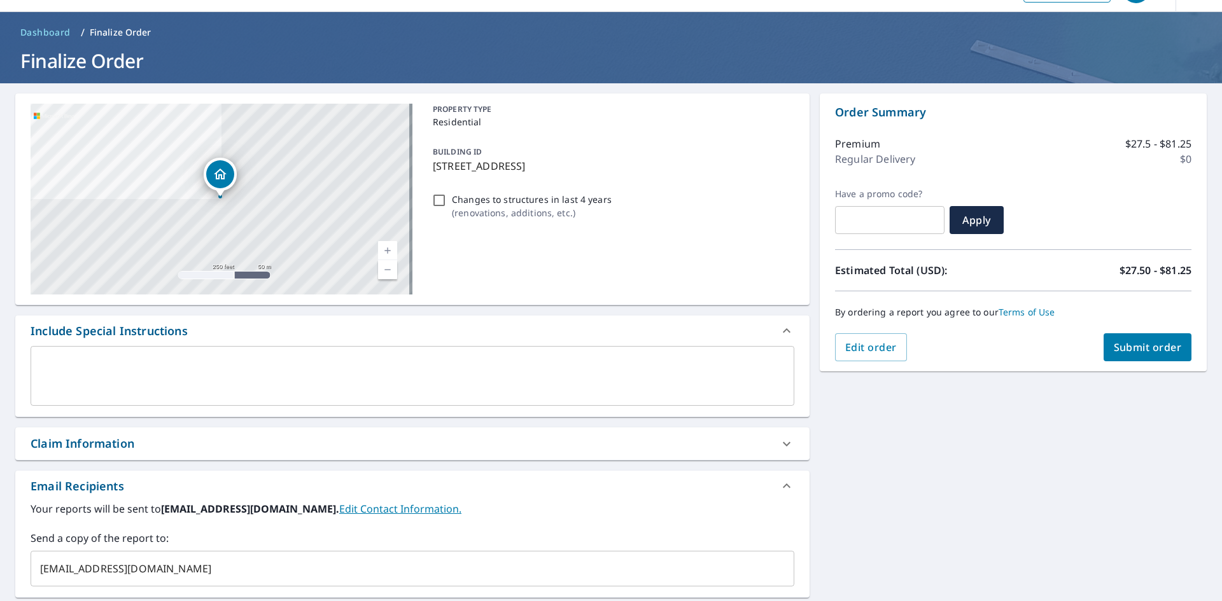
click at [1118, 349] on span "Submit order" at bounding box center [1148, 347] width 68 height 14
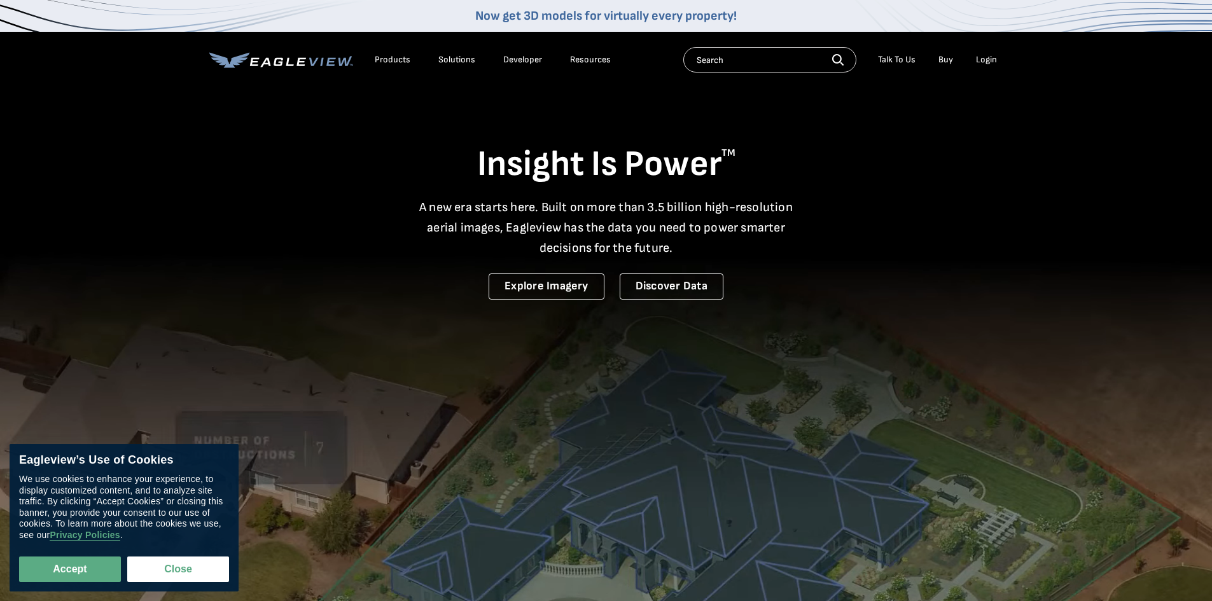
click at [997, 59] on div "Login" at bounding box center [986, 59] width 21 height 11
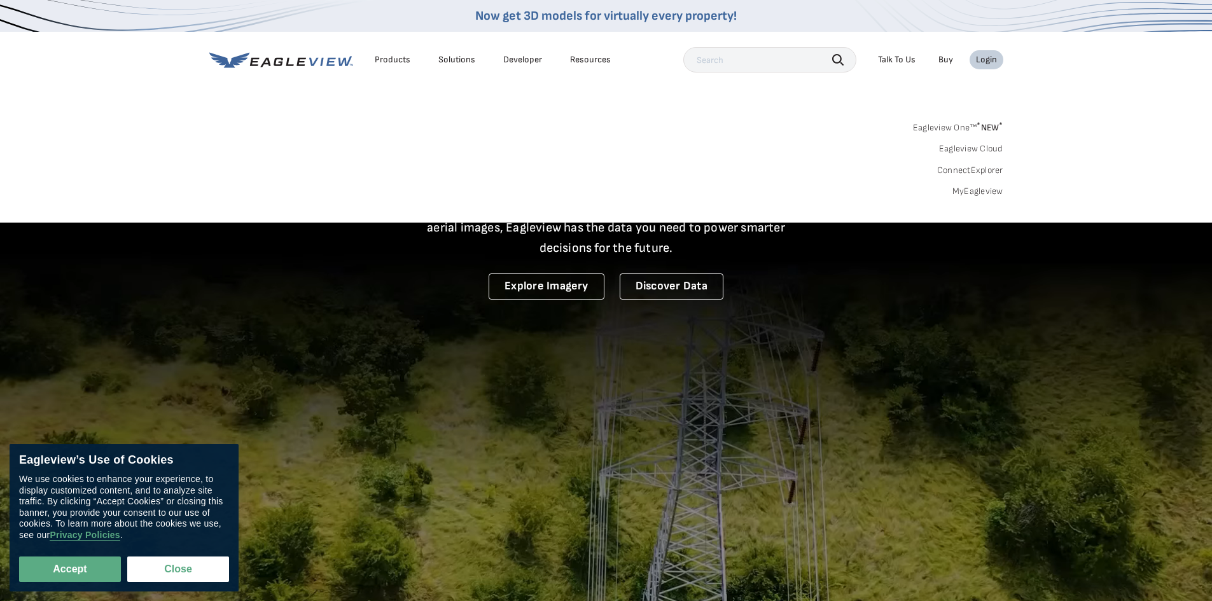
click at [975, 192] on link "MyEagleview" at bounding box center [978, 191] width 51 height 11
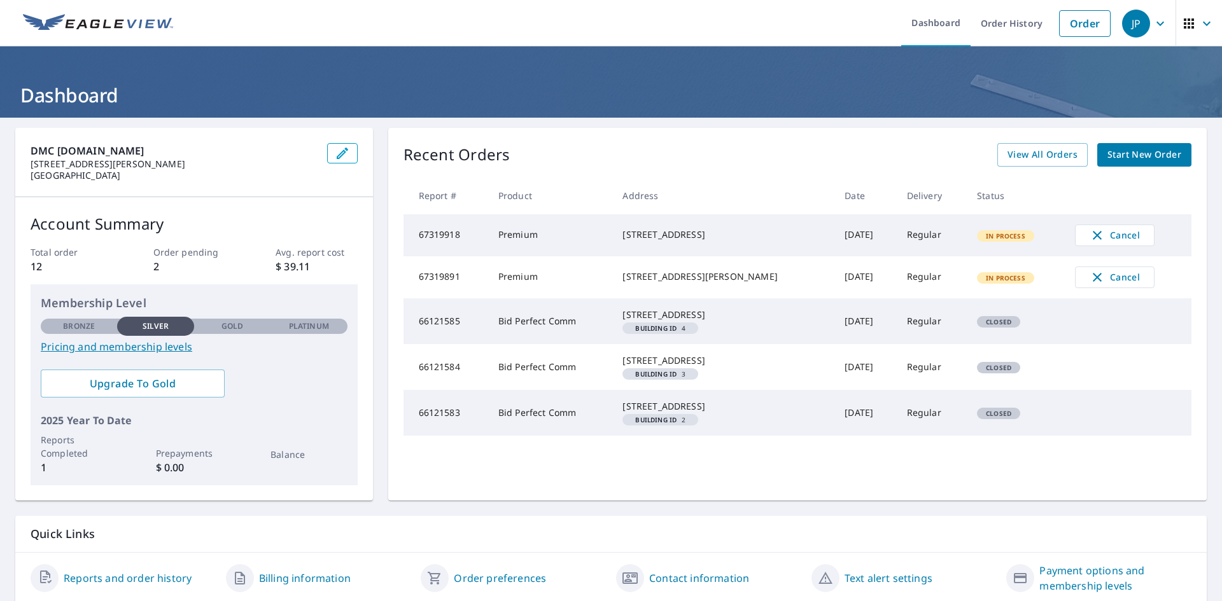
click at [1109, 158] on span "Start New Order" at bounding box center [1144, 155] width 74 height 16
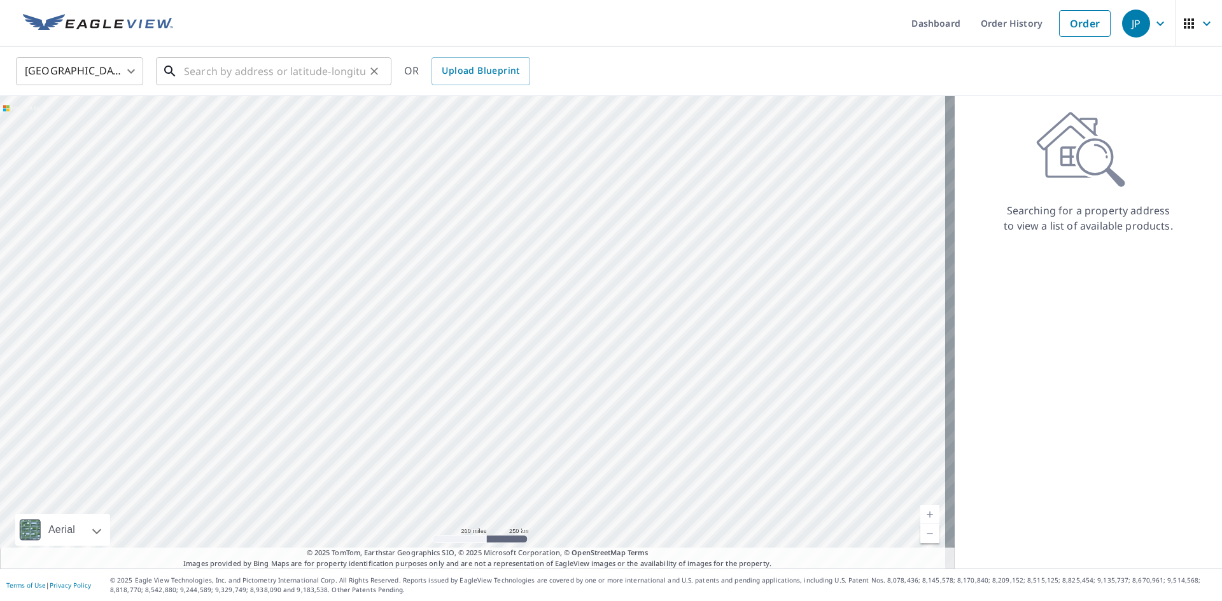
click at [272, 72] on input "text" at bounding box center [274, 71] width 181 height 36
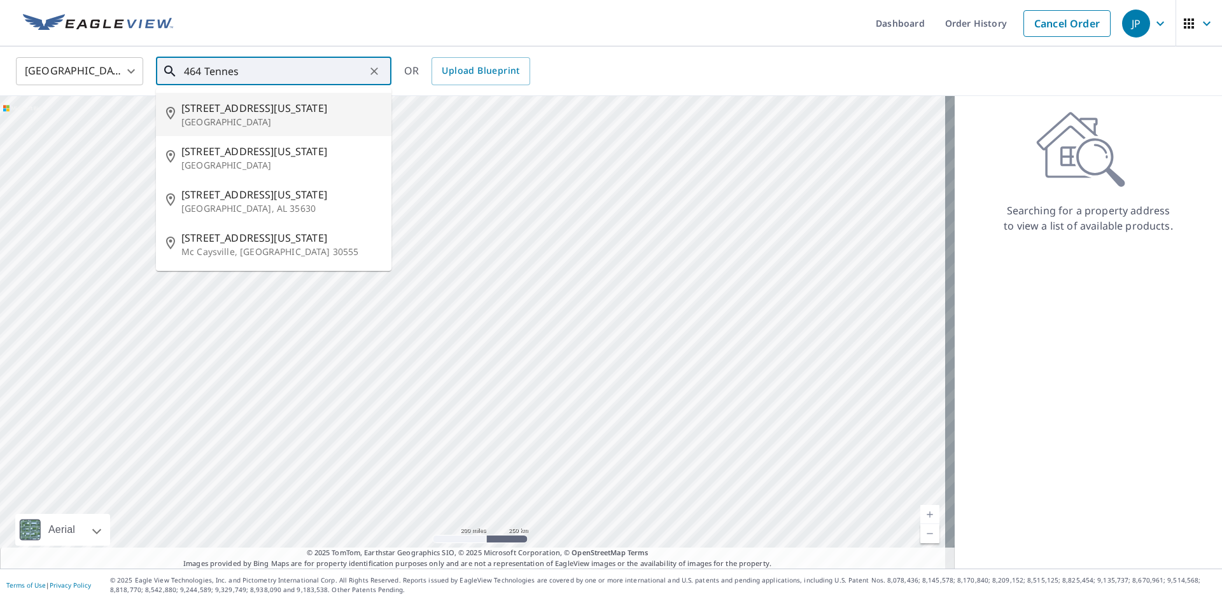
click at [230, 104] on span "[STREET_ADDRESS][US_STATE]" at bounding box center [281, 108] width 200 height 15
type input "[STREET_ADDRESS][US_STATE]"
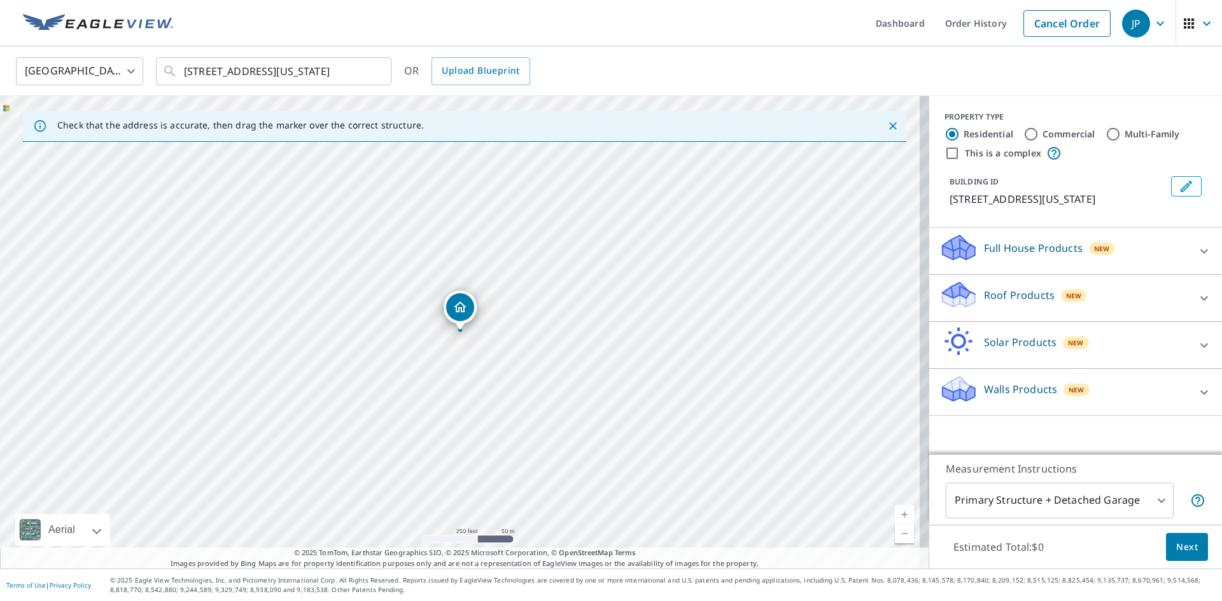
click at [1000, 288] on p "Roof Products" at bounding box center [1019, 295] width 71 height 15
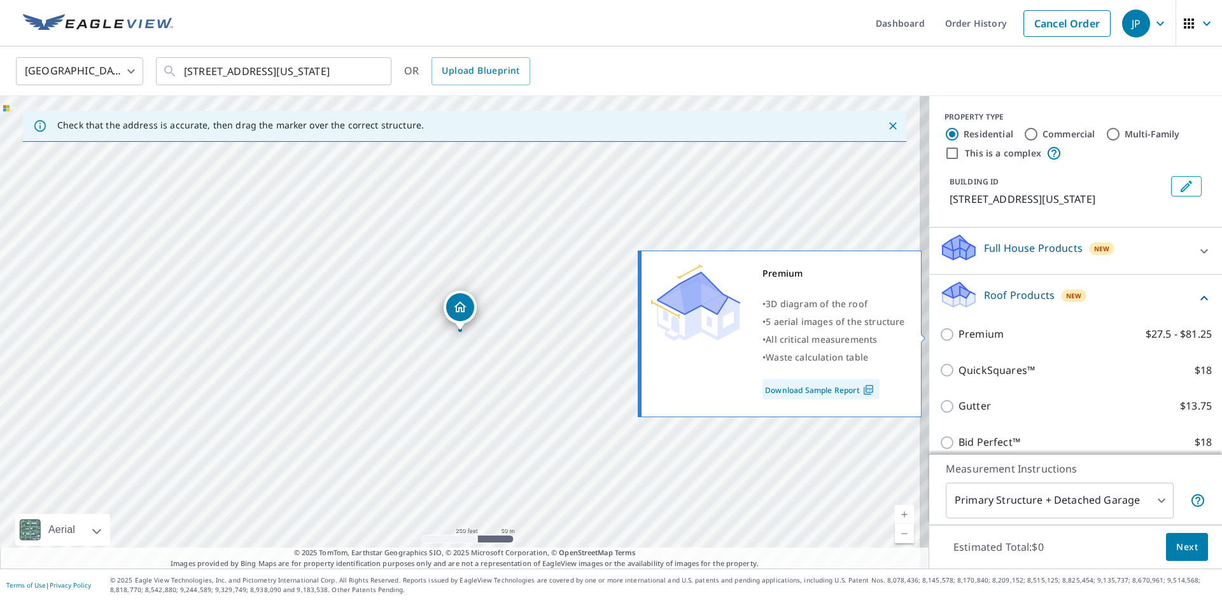
click at [968, 332] on p "Premium" at bounding box center [980, 334] width 45 height 16
click at [958, 332] on input "Premium $27.5 - $81.25" at bounding box center [948, 334] width 19 height 15
checkbox input "true"
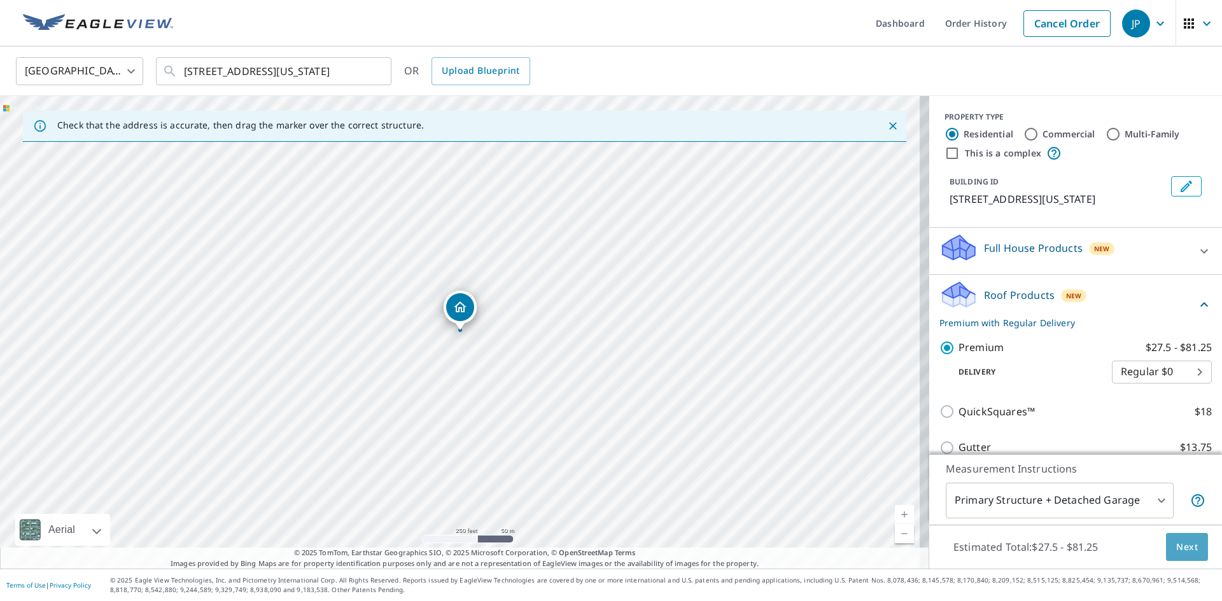
click at [1176, 547] on span "Next" at bounding box center [1187, 548] width 22 height 16
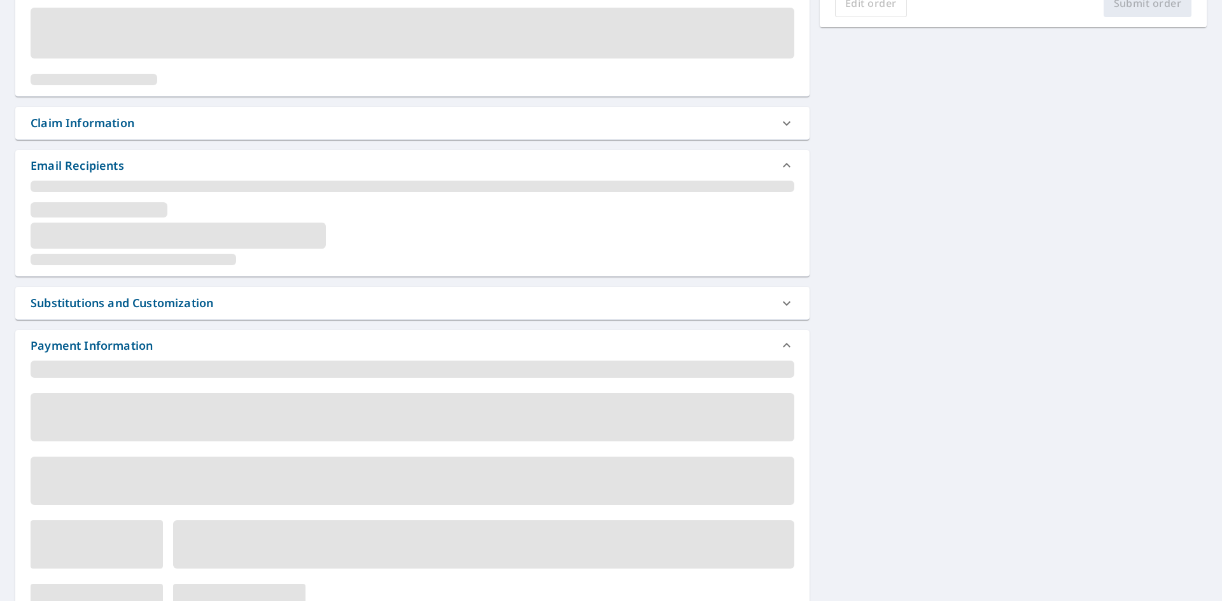
scroll to position [445, 0]
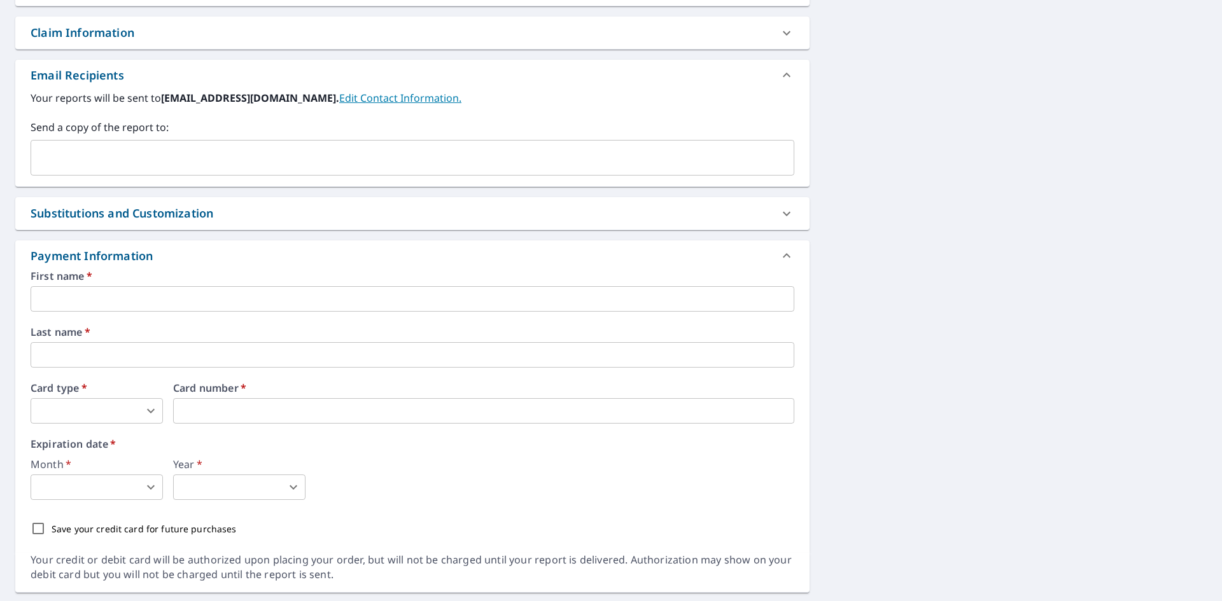
click at [111, 293] on input "text" at bounding box center [413, 298] width 764 height 25
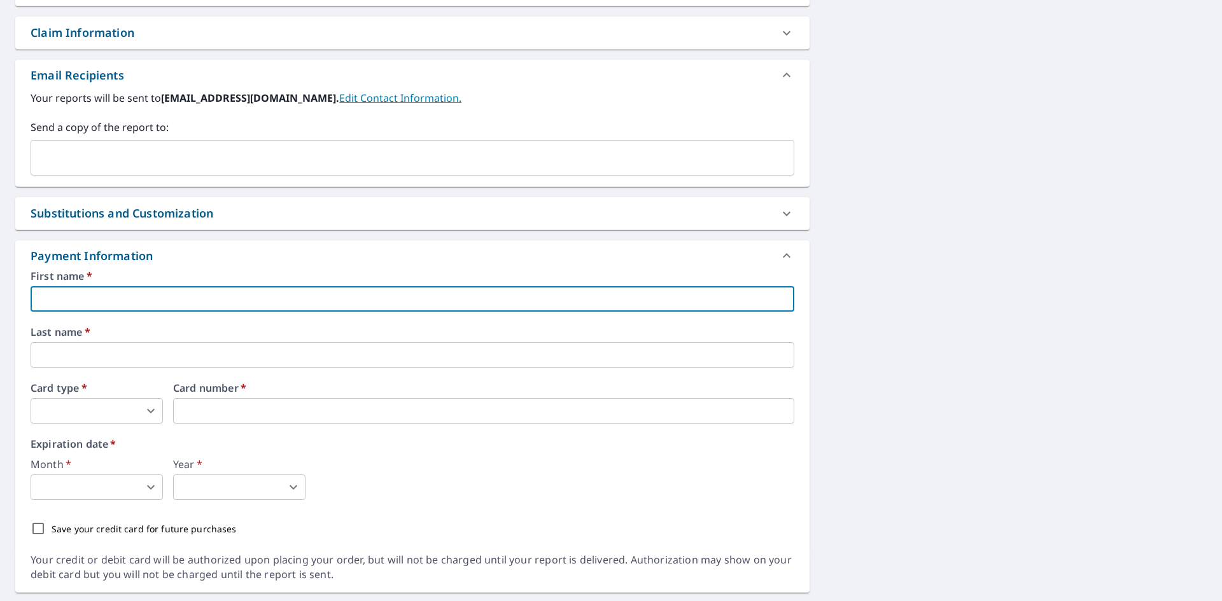
type input "[PERSON_NAME]"
type input "[EMAIL_ADDRESS][DOMAIN_NAME]"
type input "[PERSON_NAME]"
click at [118, 412] on body "JP JP Dashboard Order History Cancel Order JP Dashboard / Finalize Order Finali…" at bounding box center [611, 300] width 1222 height 601
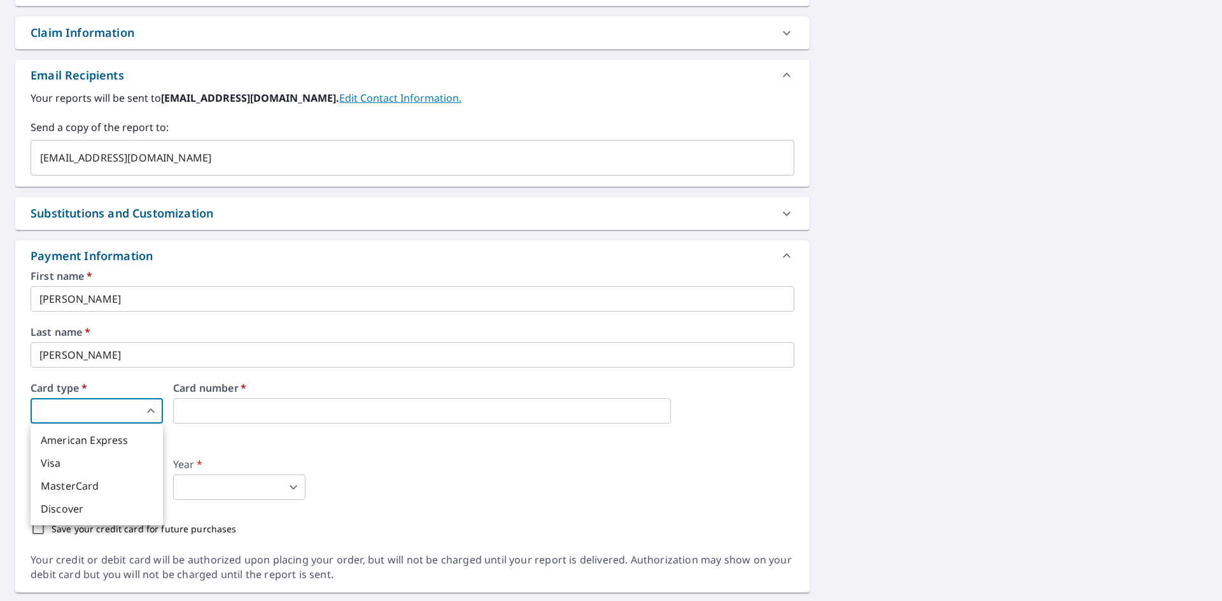
click at [83, 494] on li "MasterCard" at bounding box center [97, 486] width 132 height 23
type input "3"
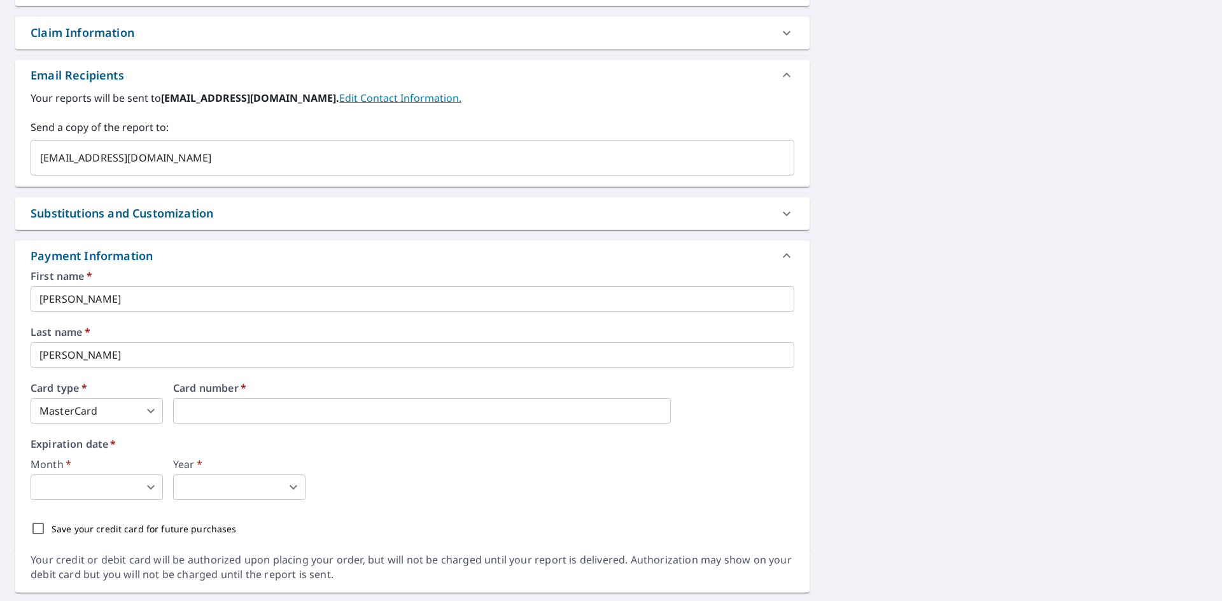
drag, startPoint x: 63, startPoint y: 473, endPoint x: 65, endPoint y: 480, distance: 7.9
click at [63, 473] on div "Month   * ​ 0 ​" at bounding box center [97, 479] width 132 height 41
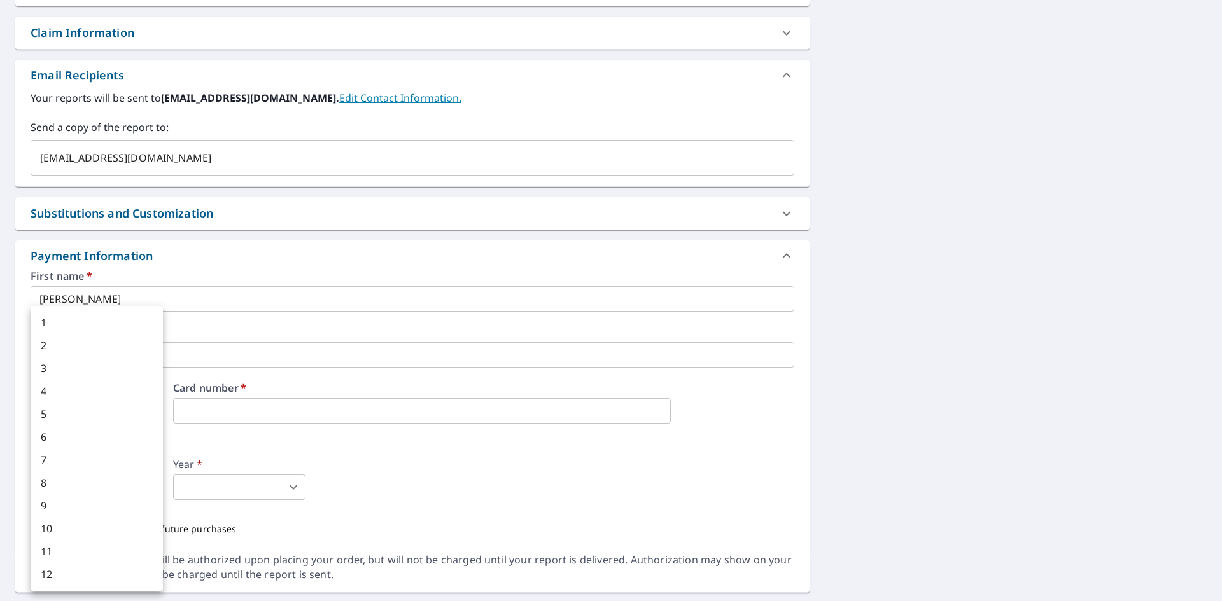
click at [66, 483] on body "JP JP Dashboard Order History Cancel Order JP Dashboard / Finalize Order Finali…" at bounding box center [611, 300] width 1222 height 601
click at [71, 331] on li "1" at bounding box center [97, 322] width 132 height 23
type input "1"
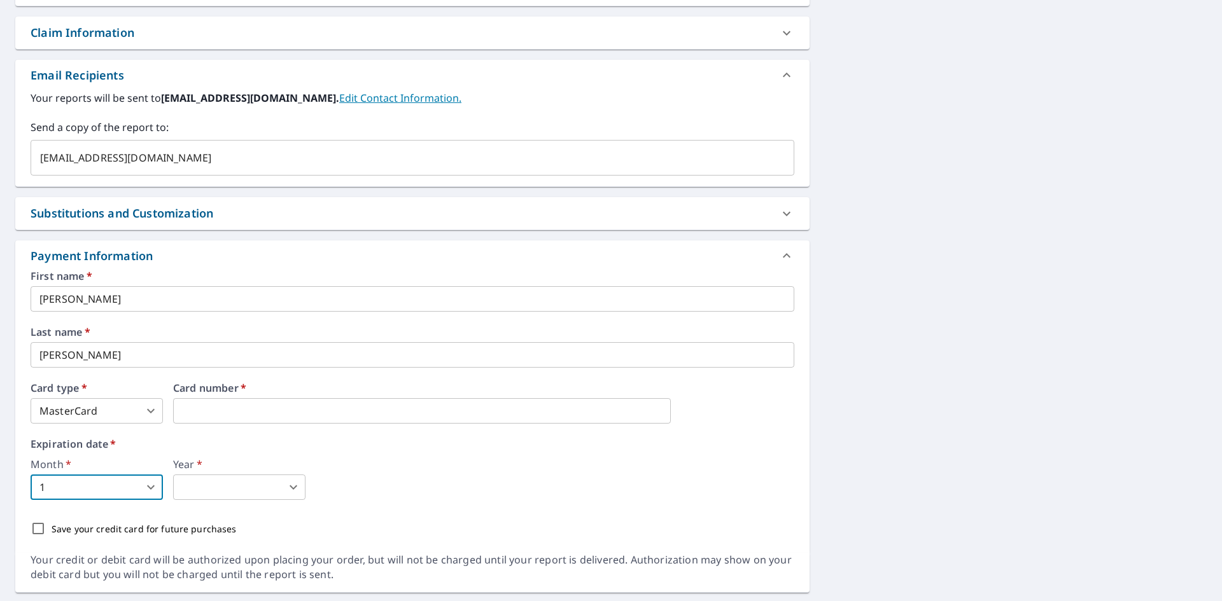
click at [223, 493] on body "JP JP Dashboard Order History Cancel Order JP Dashboard / Finalize Order Finali…" at bounding box center [611, 300] width 1222 height 601
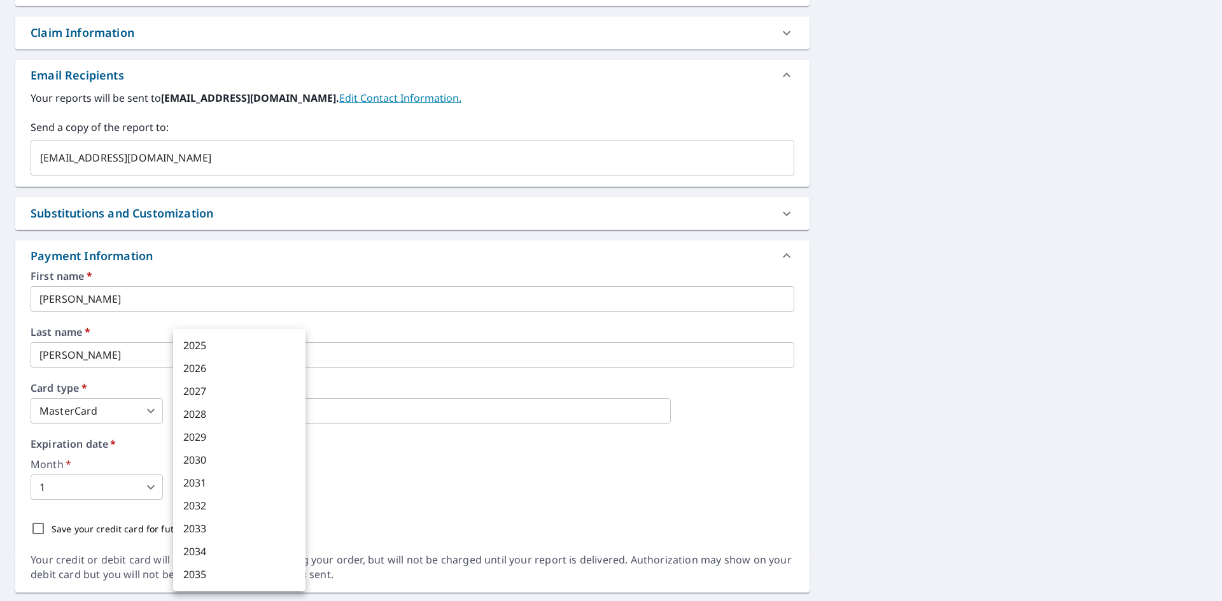
click at [204, 433] on li "2029" at bounding box center [239, 437] width 132 height 23
type input "2029"
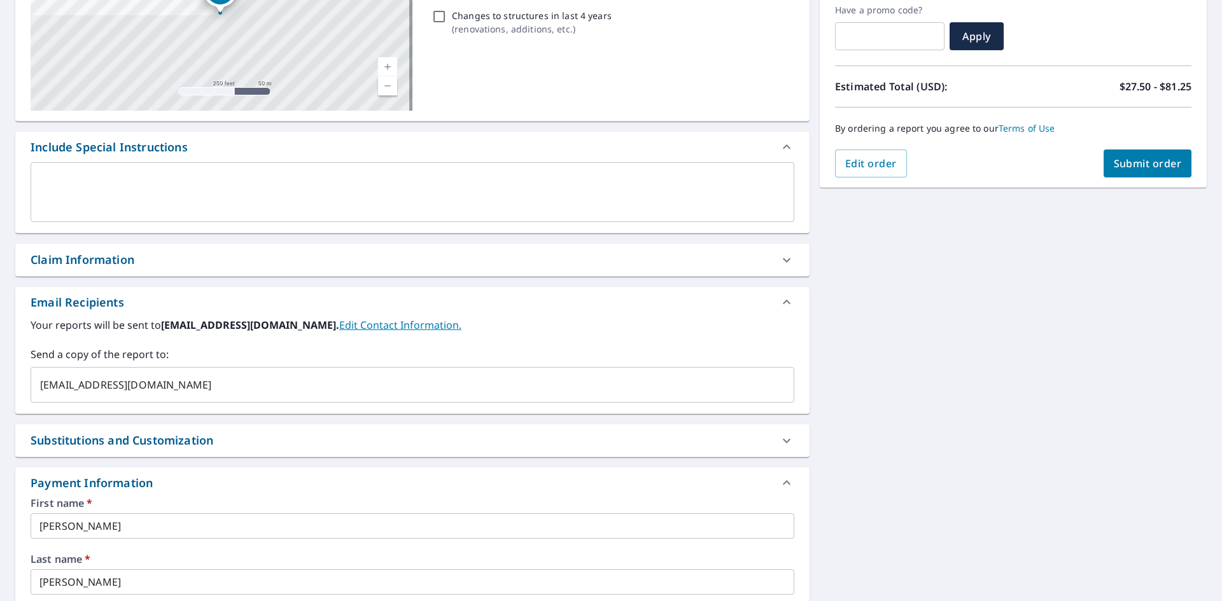
scroll to position [34, 0]
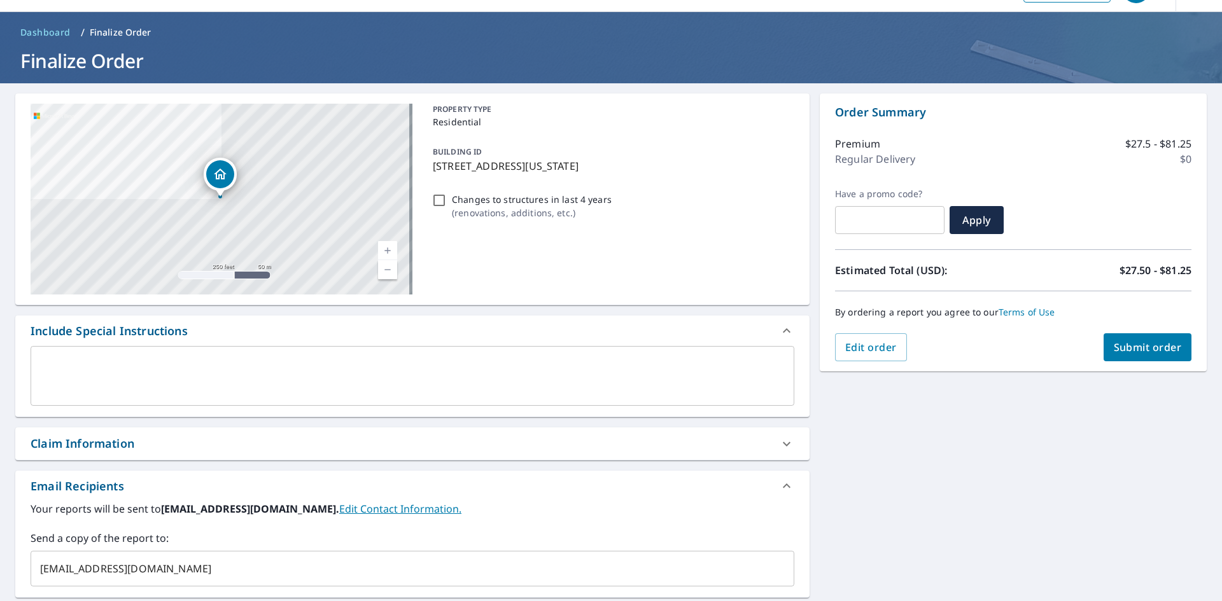
click at [1133, 340] on span "Submit order" at bounding box center [1148, 347] width 68 height 14
